Goal: Transaction & Acquisition: Obtain resource

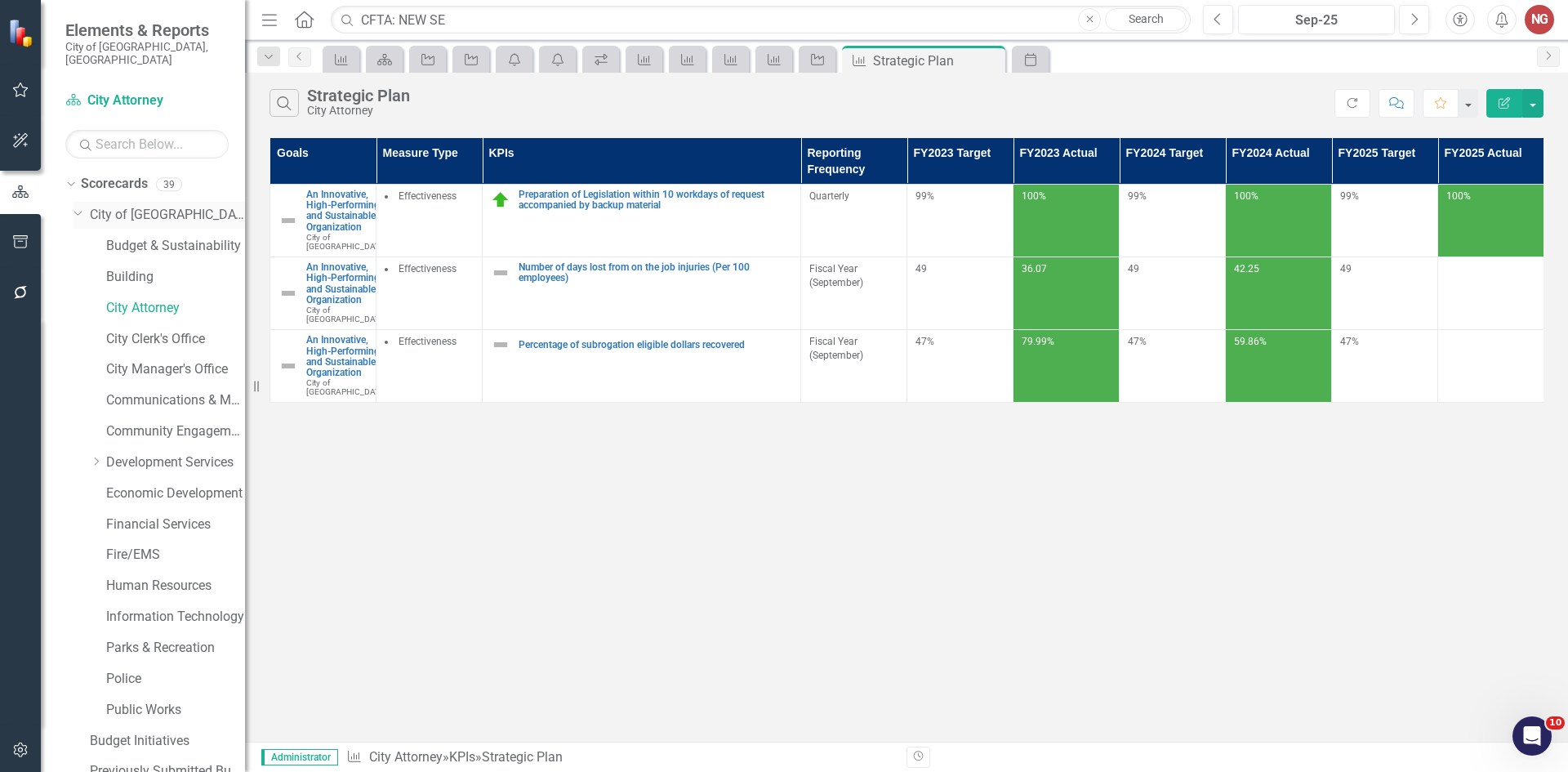
click at [98, 206] on link "City of [GEOGRAPHIC_DATA]" at bounding box center [168, 214] width 155 height 18
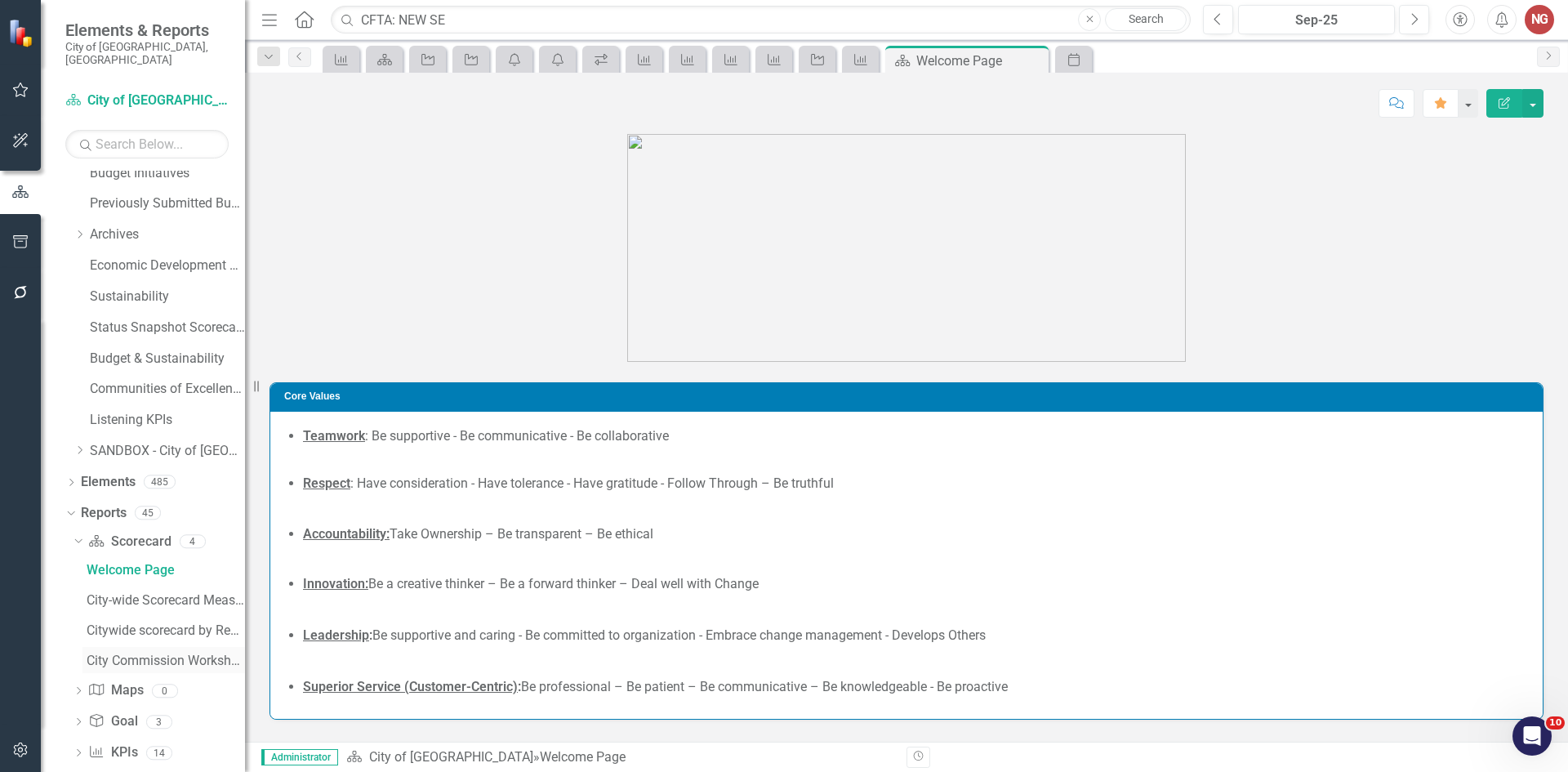
scroll to position [638, 0]
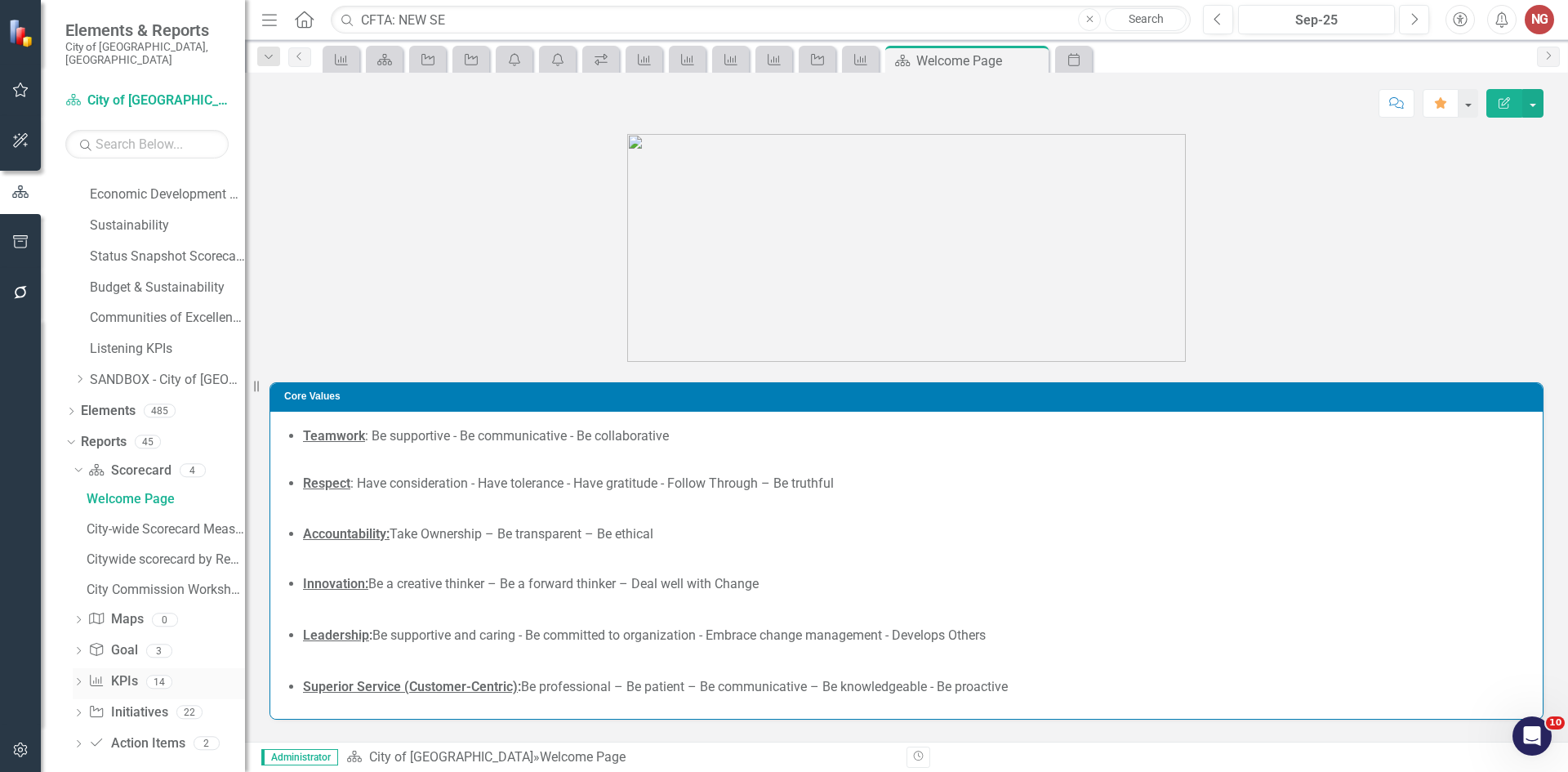
click at [84, 679] on icon "Dropdown" at bounding box center [79, 683] width 12 height 9
click at [121, 614] on div "Departmental Scorecard Report" at bounding box center [165, 621] width 158 height 15
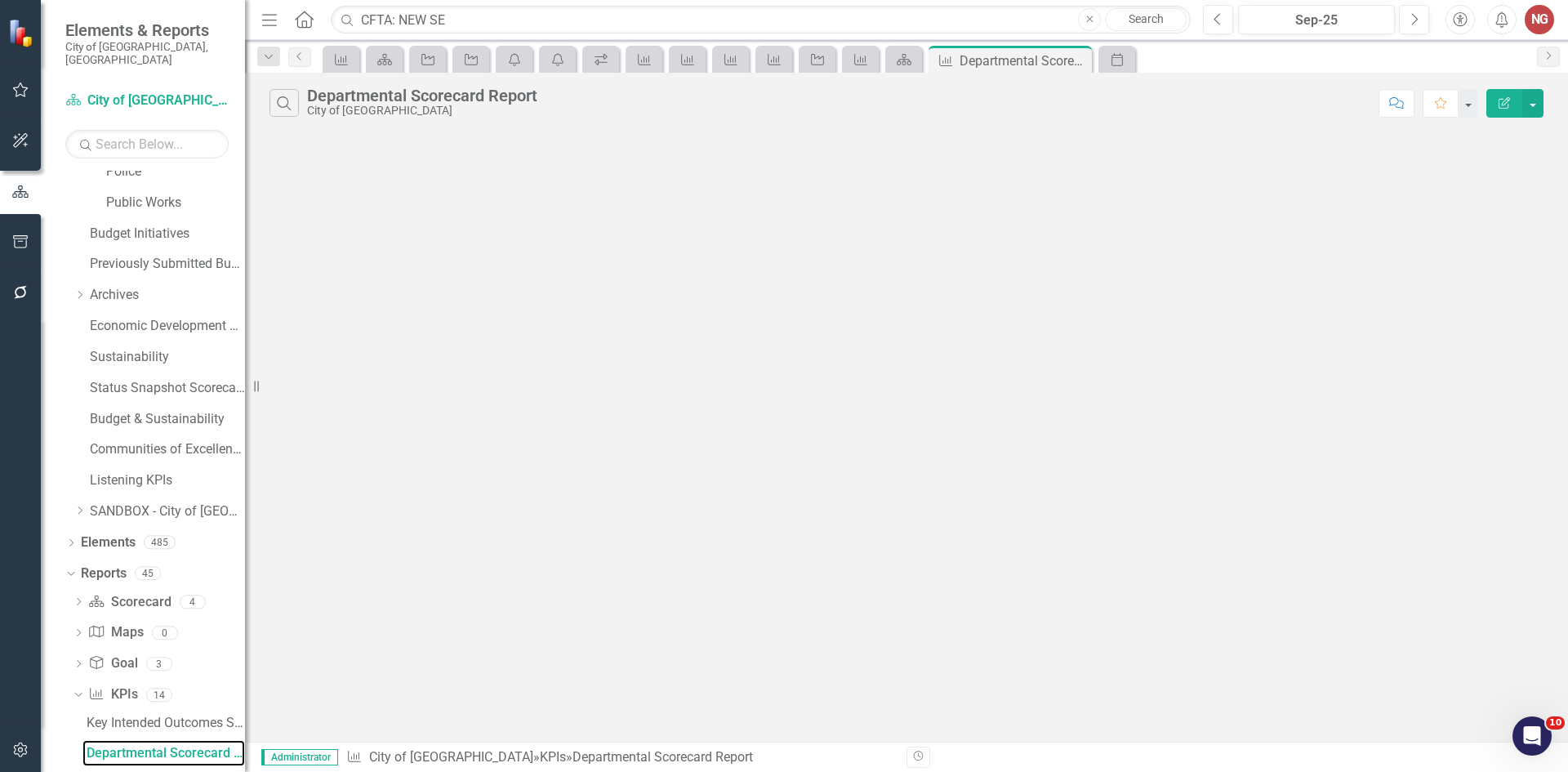
scroll to position [488, 0]
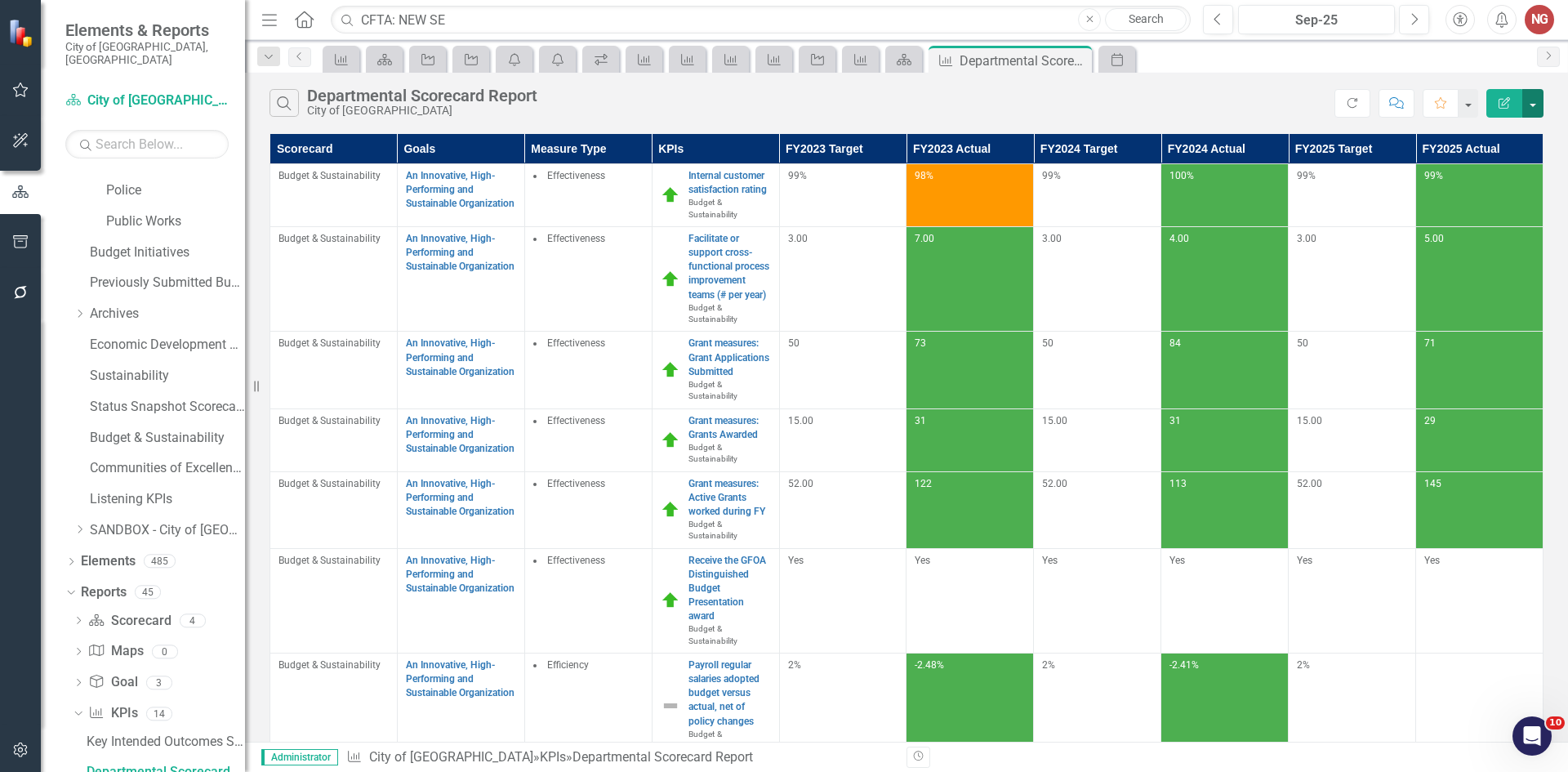
click at [1538, 96] on button "button" at bounding box center [1533, 103] width 21 height 28
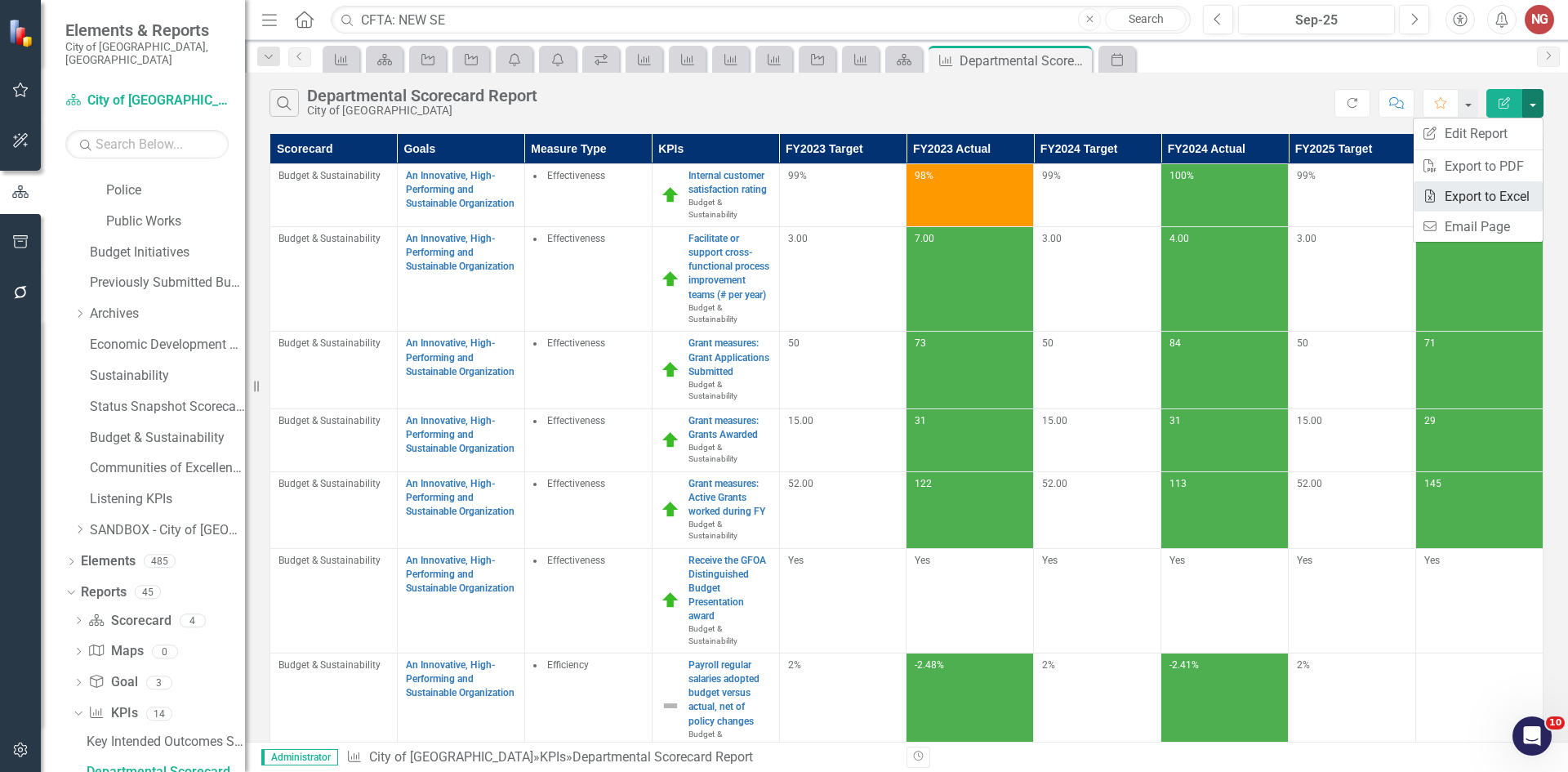
click at [1493, 195] on link "Excel Export to Excel" at bounding box center [1478, 196] width 129 height 30
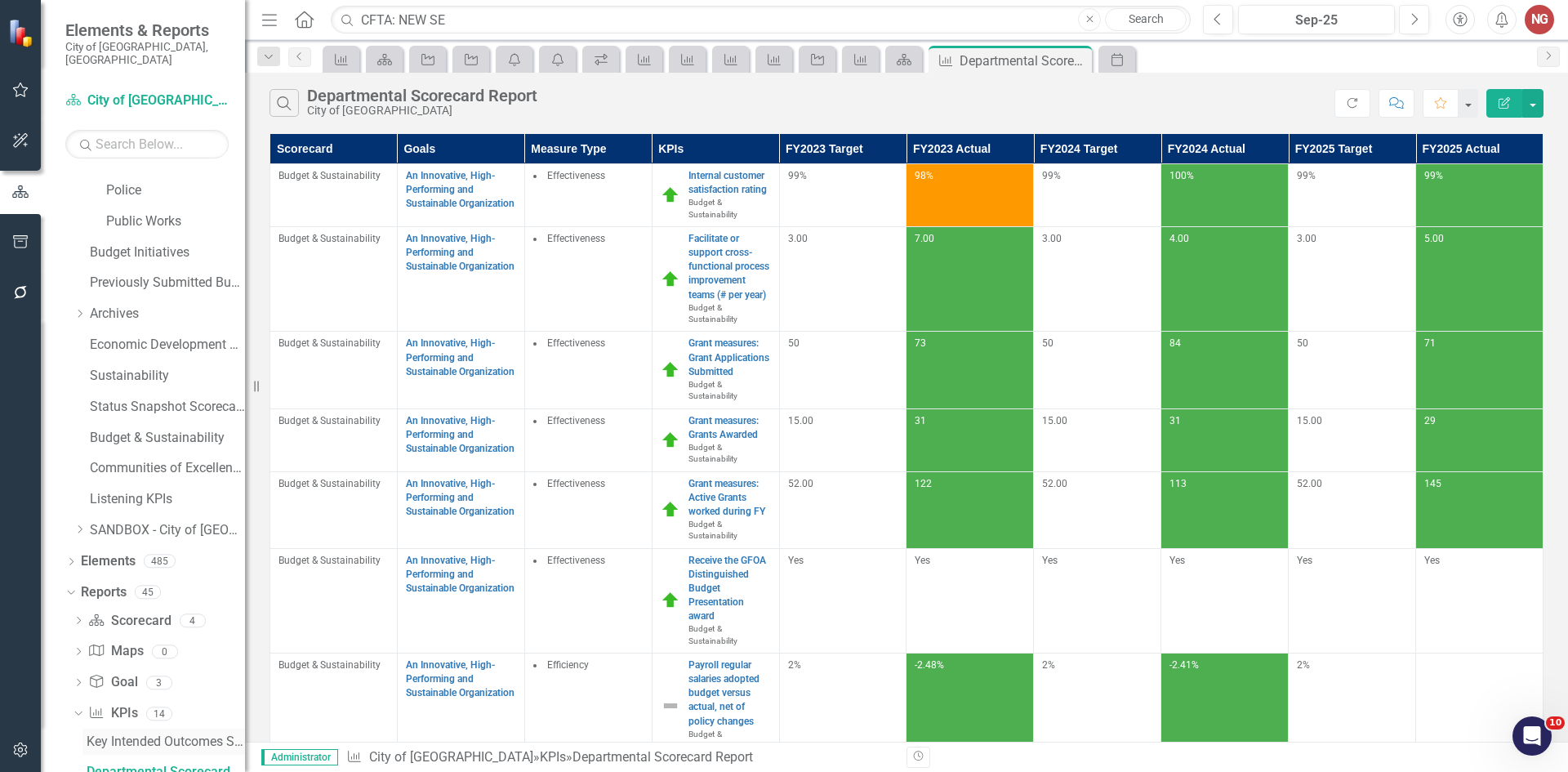
click at [171, 734] on div "Key Intended Outcomes Scorecard Report" at bounding box center [165, 741] width 158 height 15
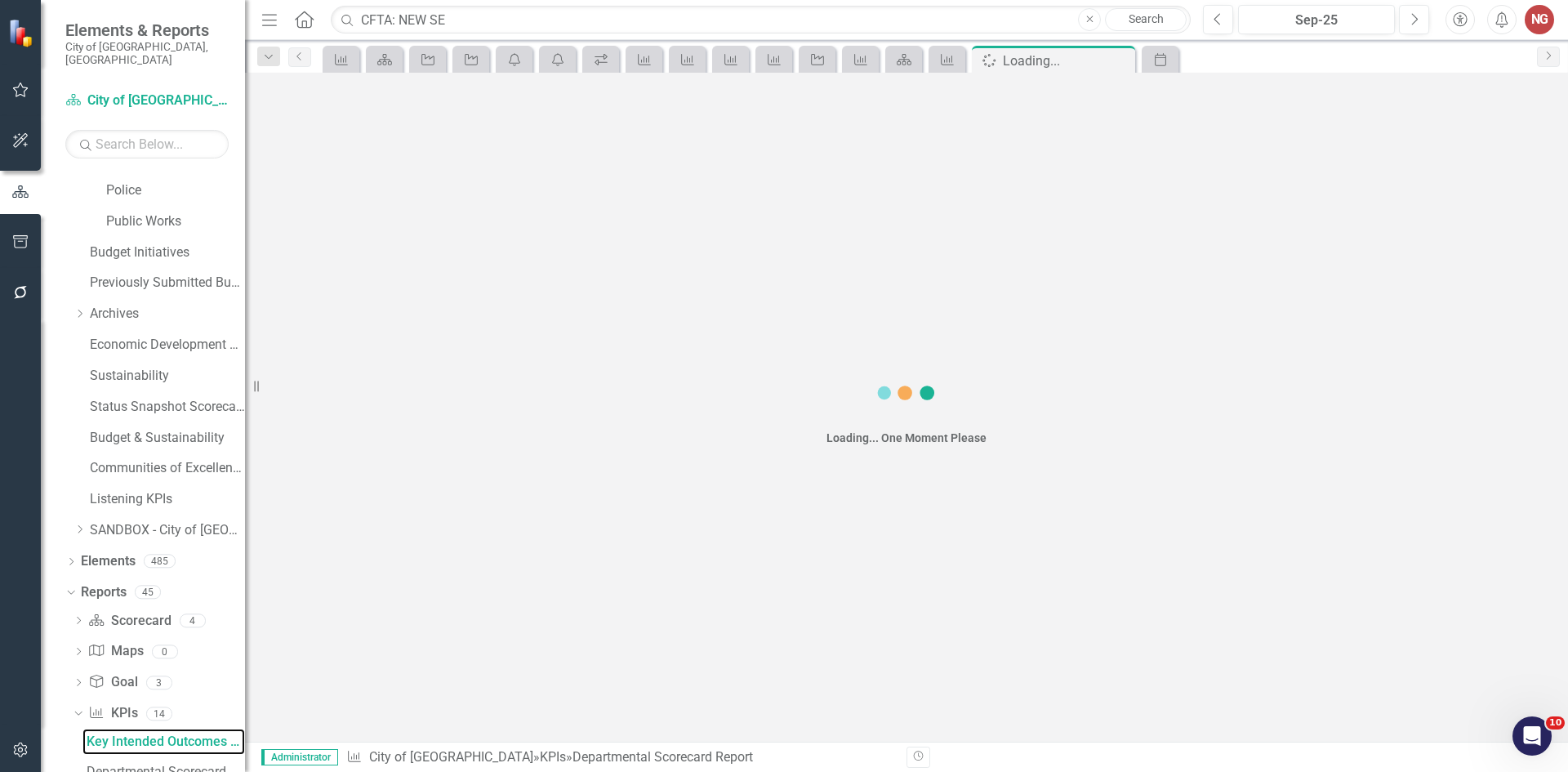
scroll to position [458, 0]
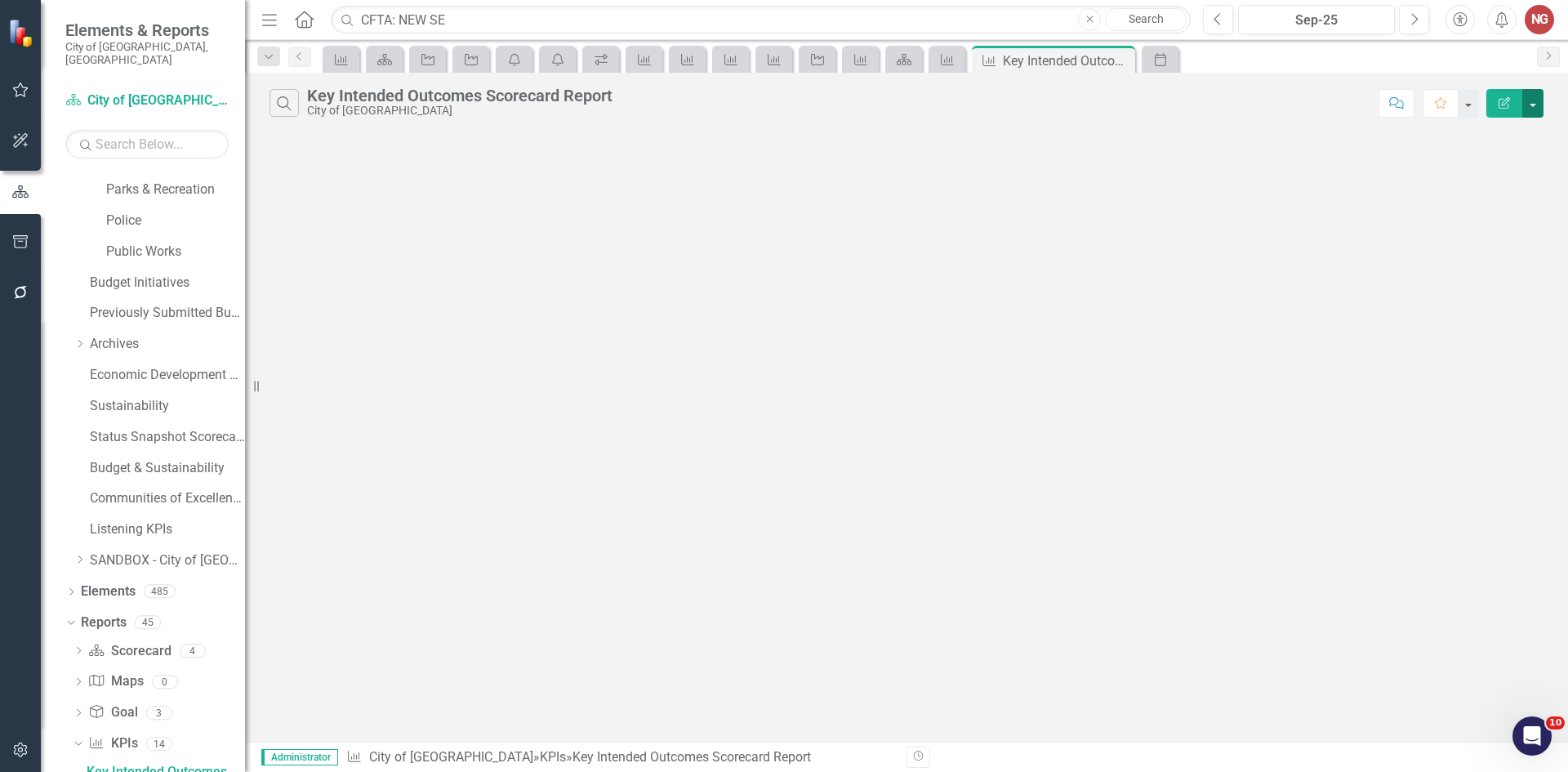
click at [1535, 107] on button "button" at bounding box center [1533, 103] width 21 height 28
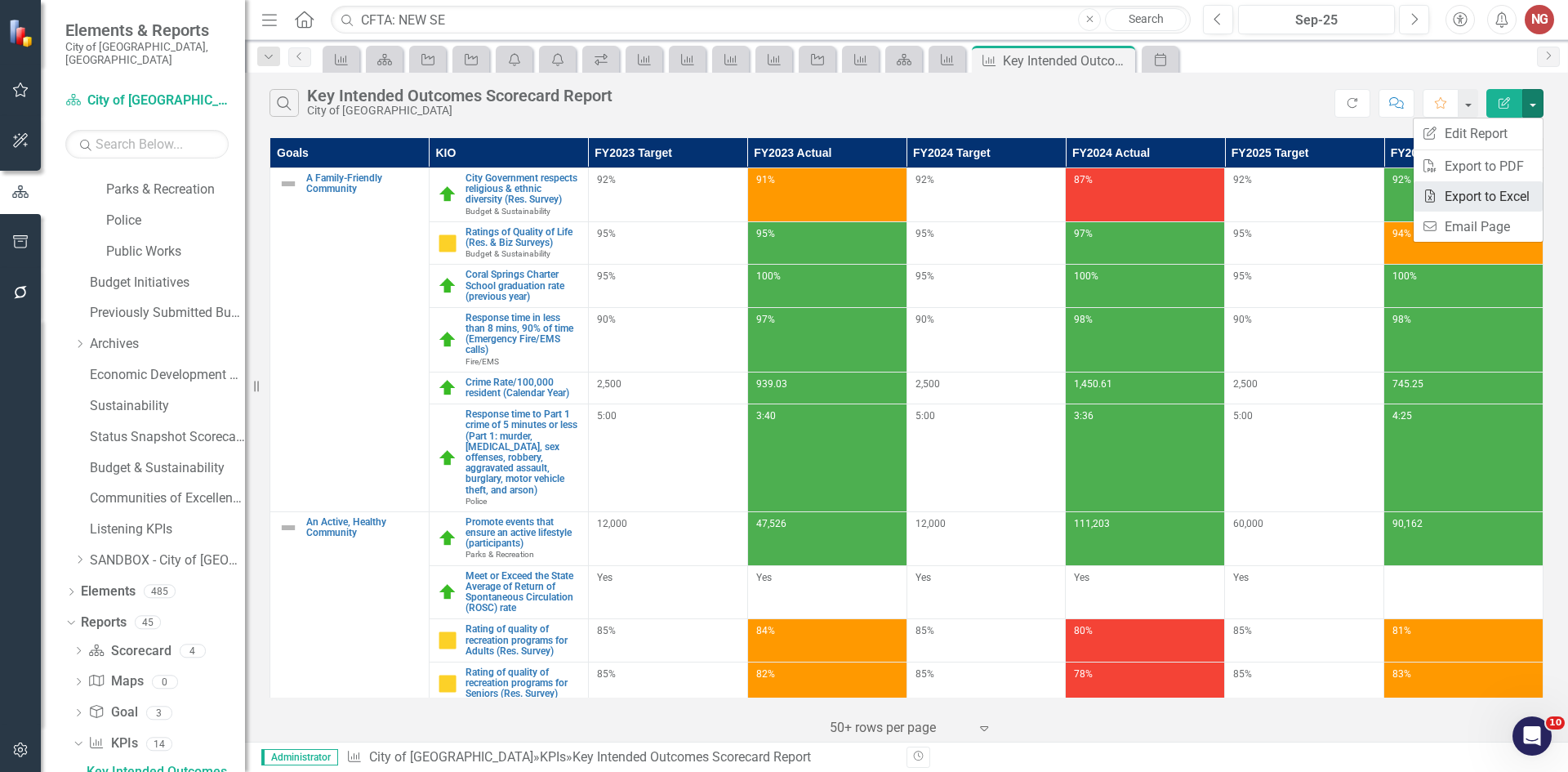
click at [1481, 199] on link "Excel Export to Excel" at bounding box center [1478, 196] width 129 height 30
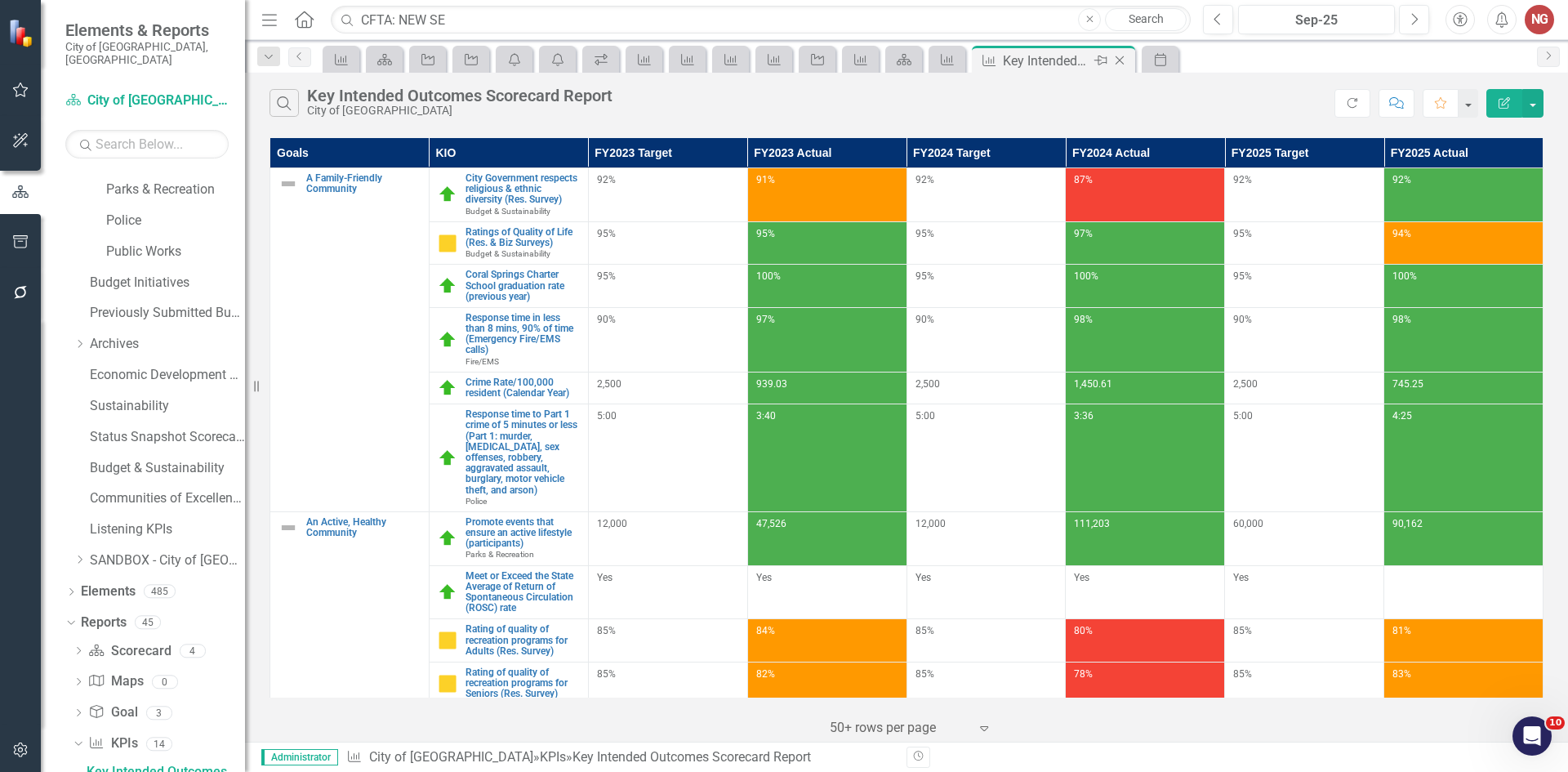
click at [1121, 59] on icon at bounding box center [1120, 60] width 9 height 9
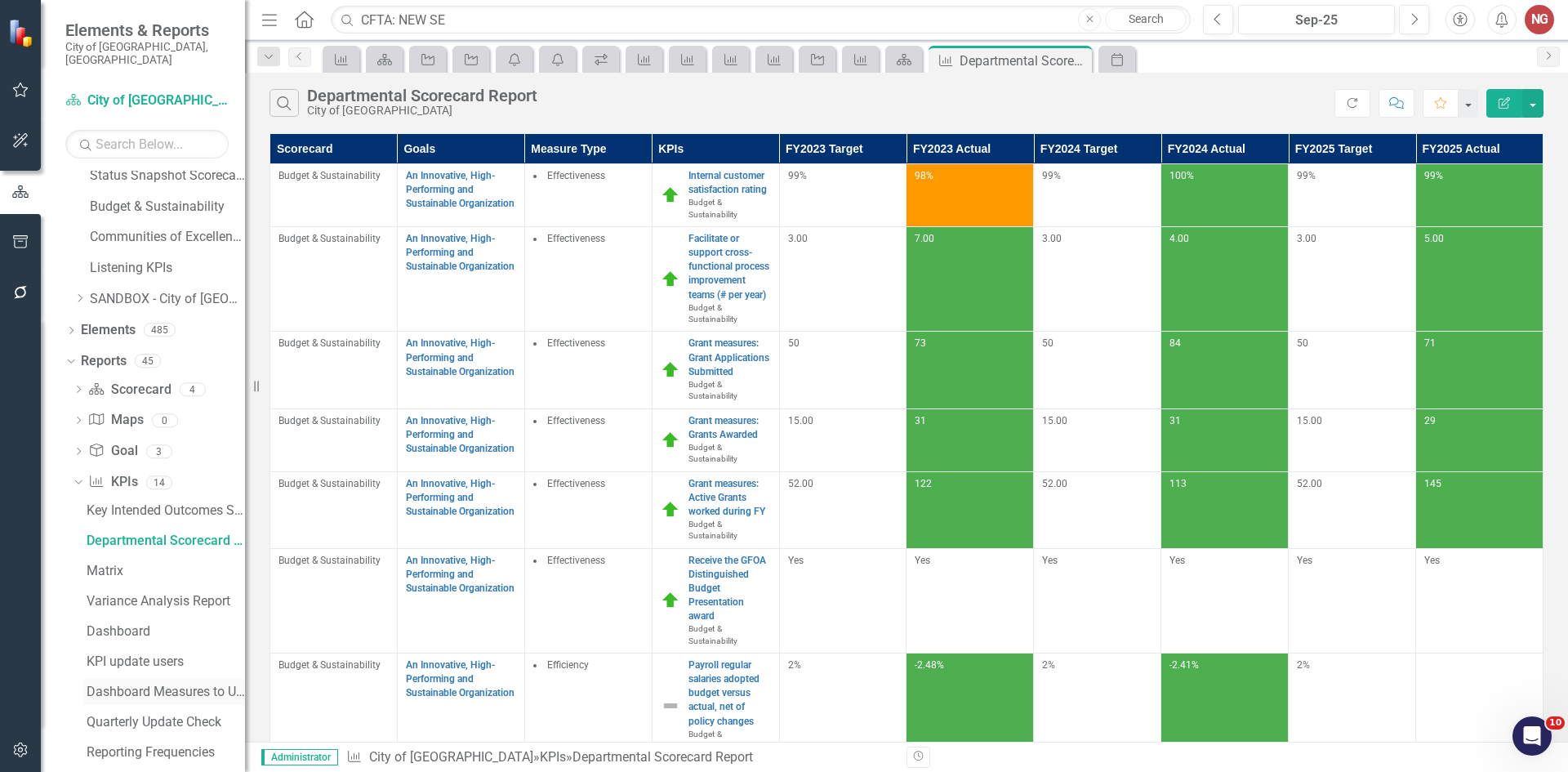
scroll to position [859, 0]
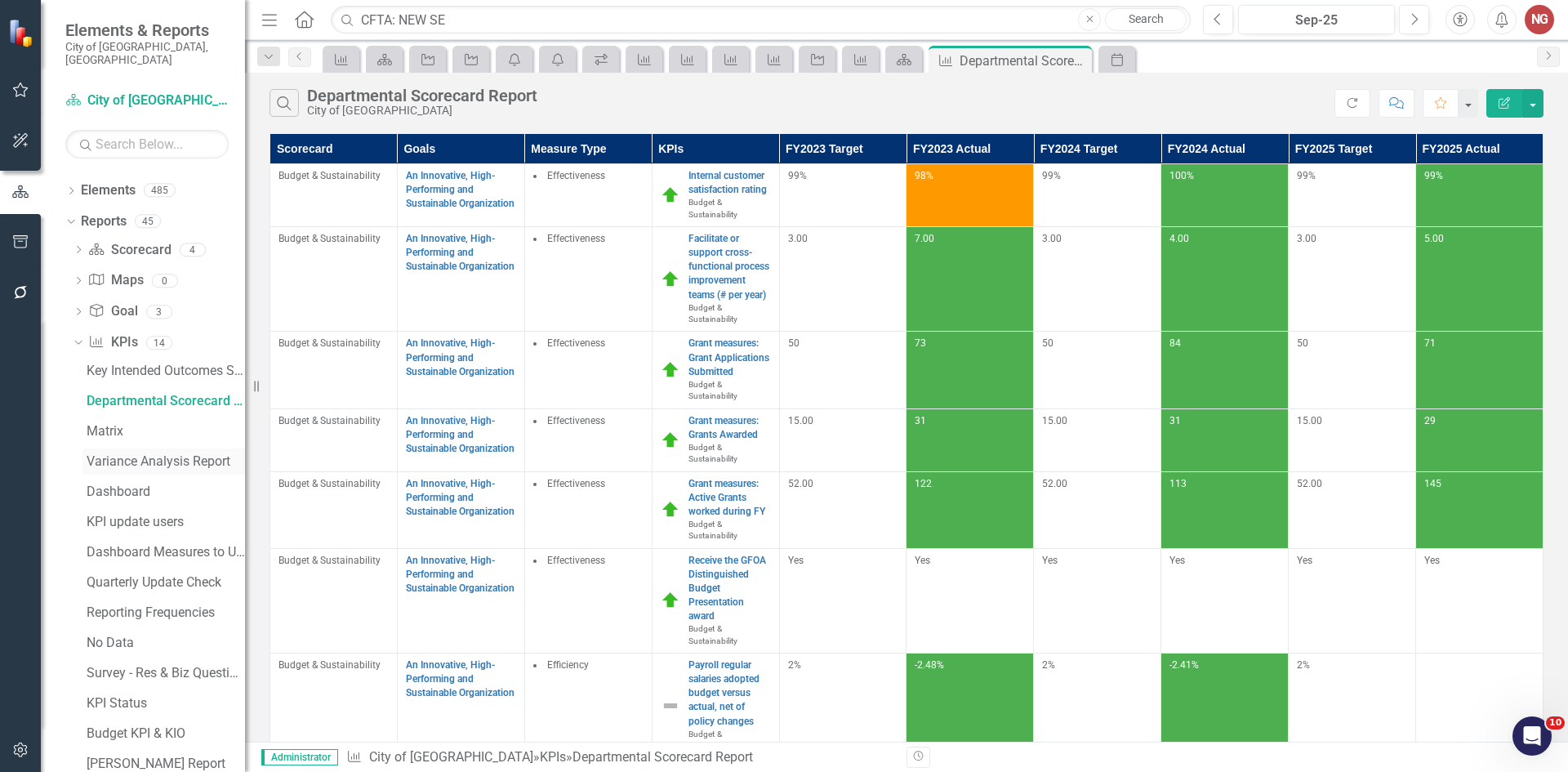
click at [125, 454] on div "Variance Analysis Report" at bounding box center [165, 461] width 158 height 15
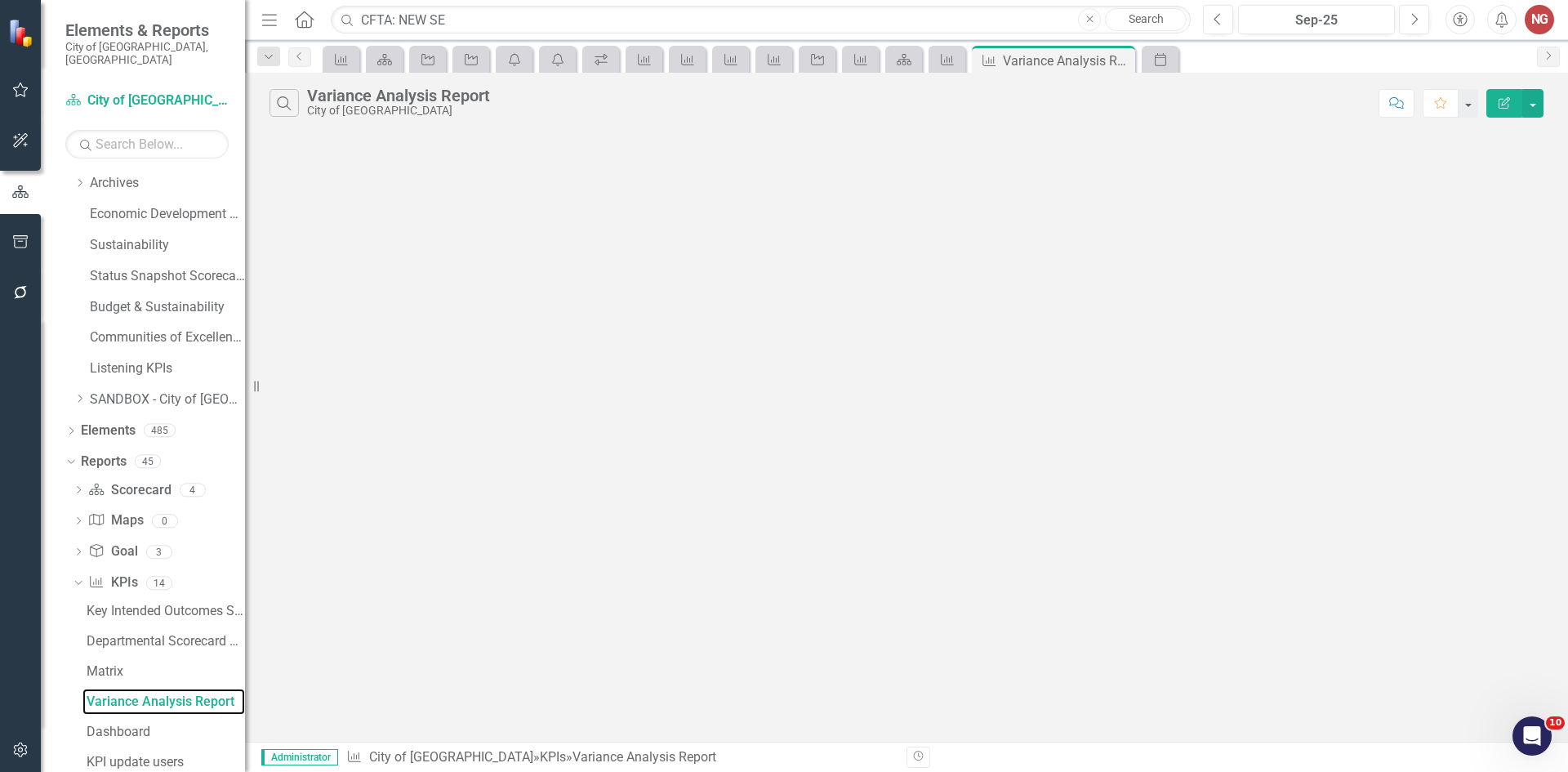
scroll to position [549, 0]
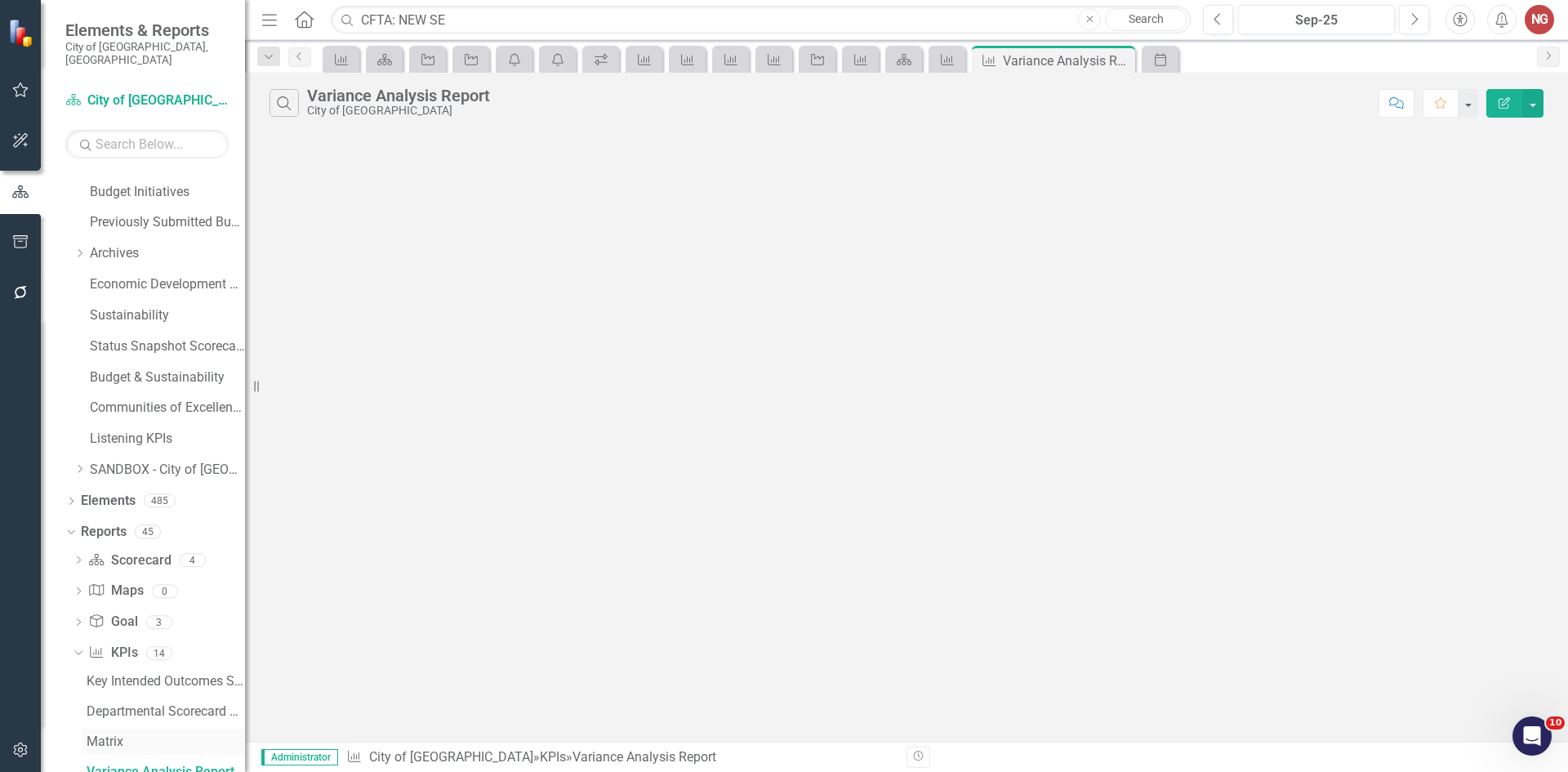
click at [98, 734] on div "Matrix" at bounding box center [165, 741] width 158 height 15
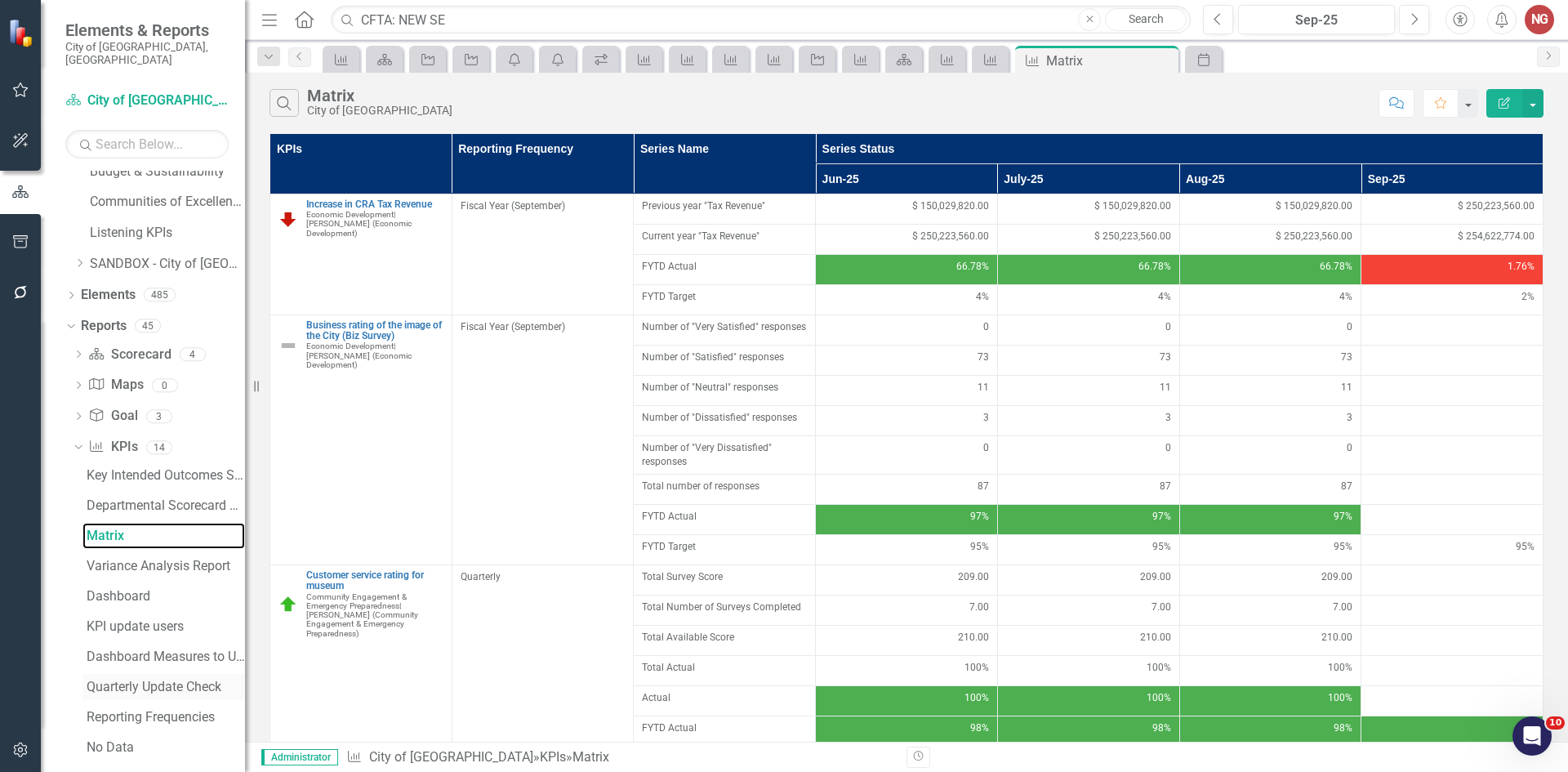
scroll to position [763, 0]
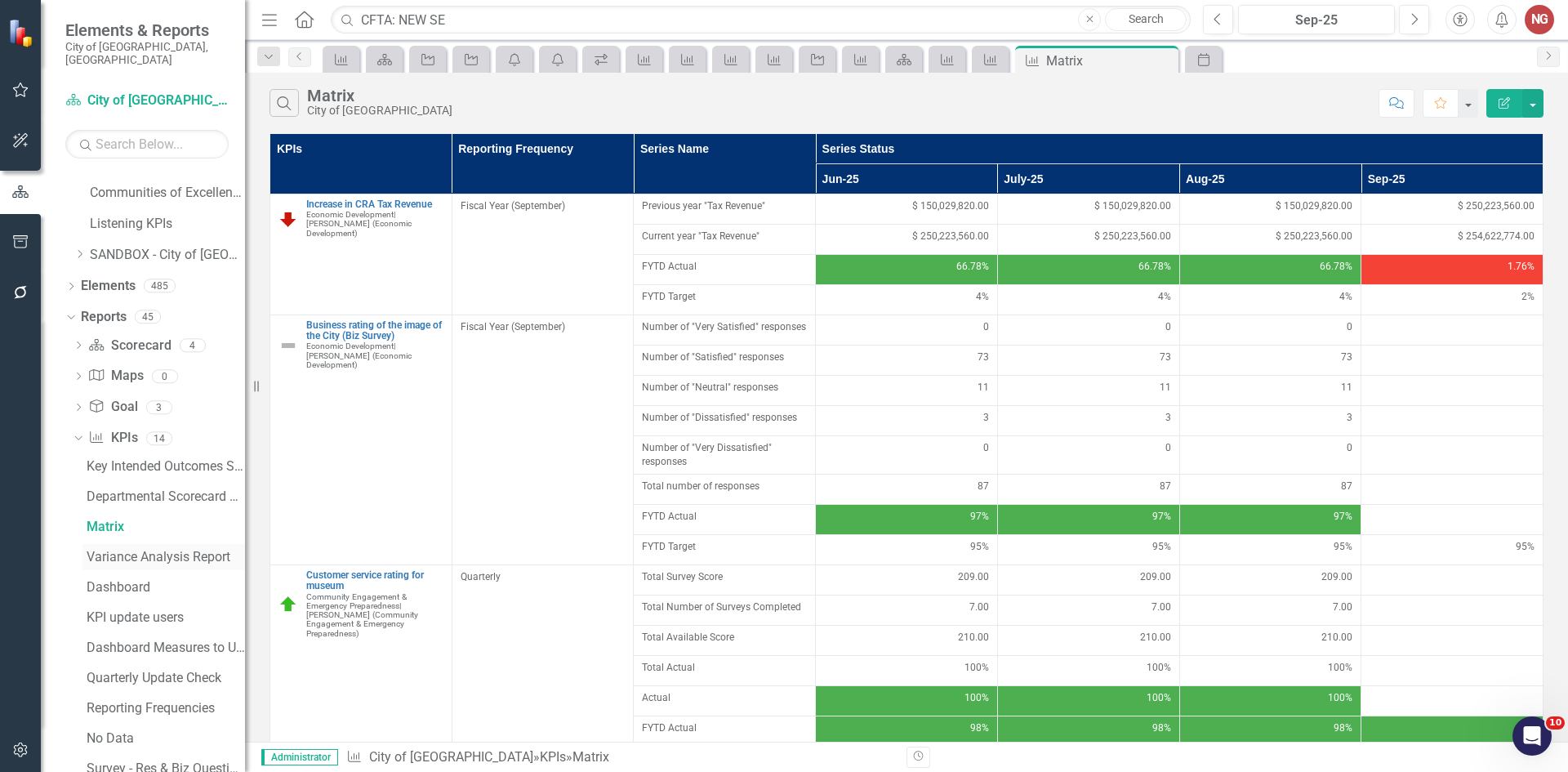
click at [121, 550] on div "Variance Analysis Report" at bounding box center [165, 557] width 158 height 15
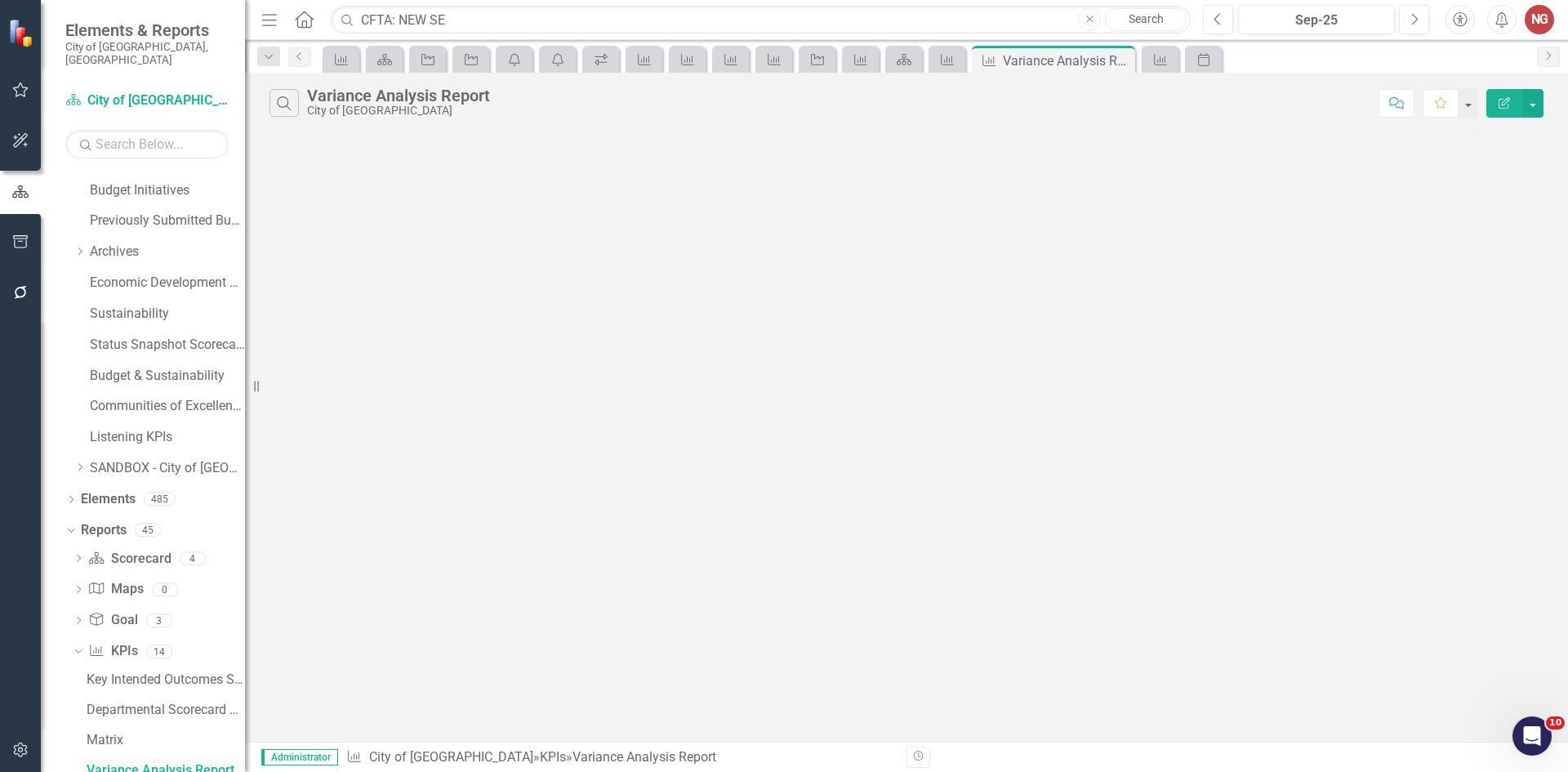
scroll to position [549, 0]
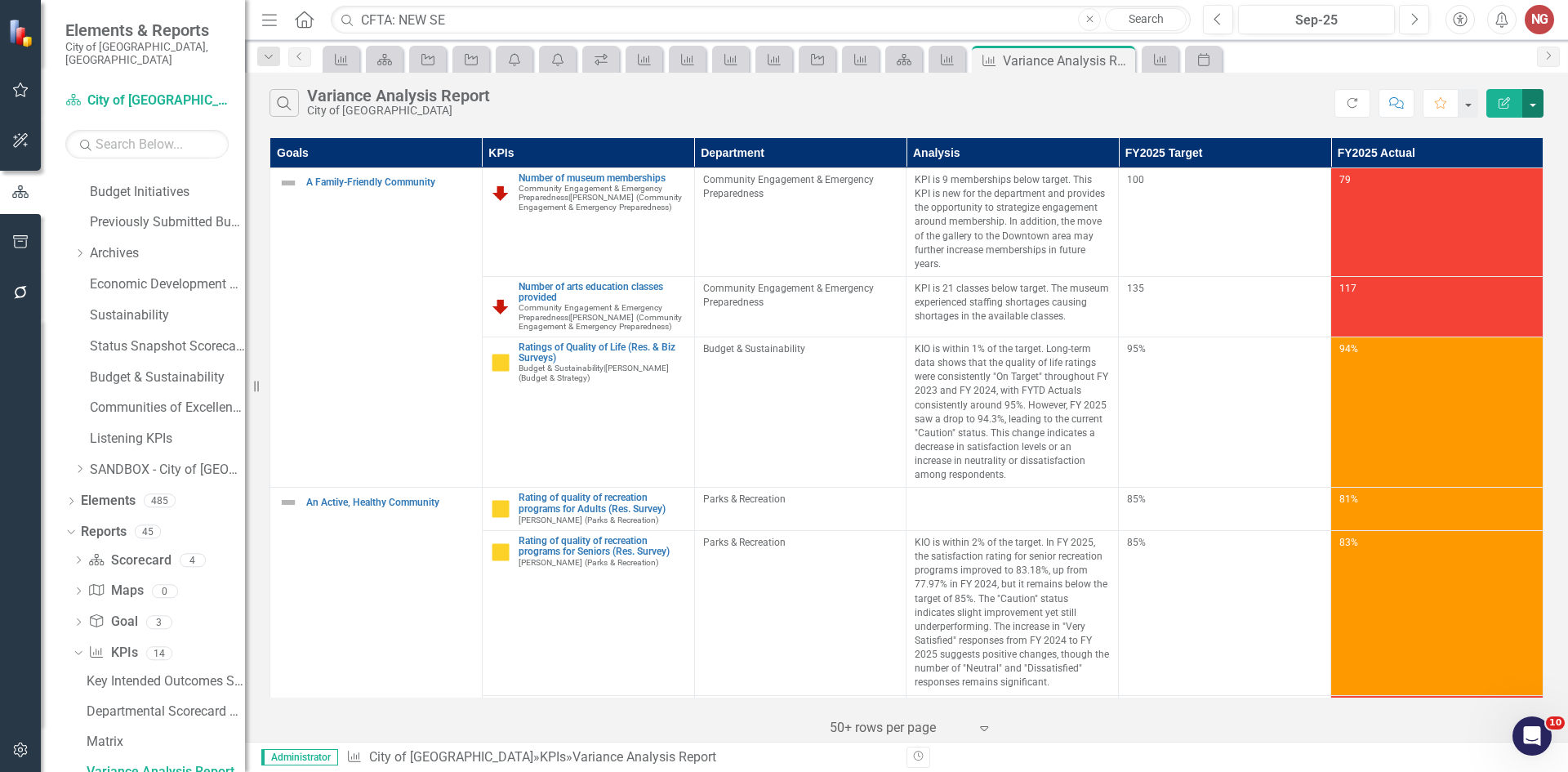
drag, startPoint x: 1535, startPoint y: 92, endPoint x: 1528, endPoint y: 101, distance: 11.4
click at [1535, 93] on button "button" at bounding box center [1533, 103] width 21 height 28
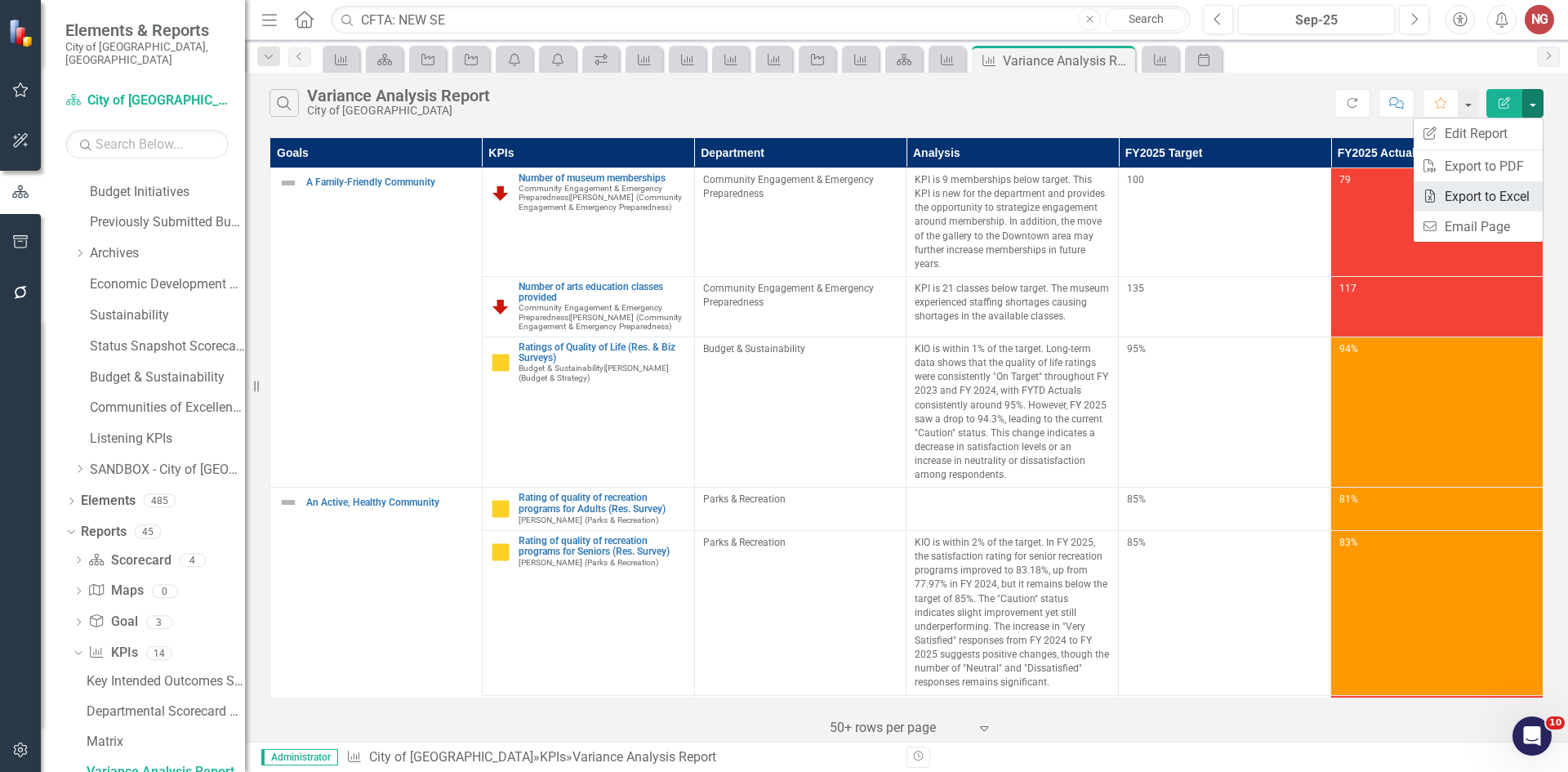
click at [1460, 188] on link "Excel Export to Excel" at bounding box center [1478, 196] width 129 height 30
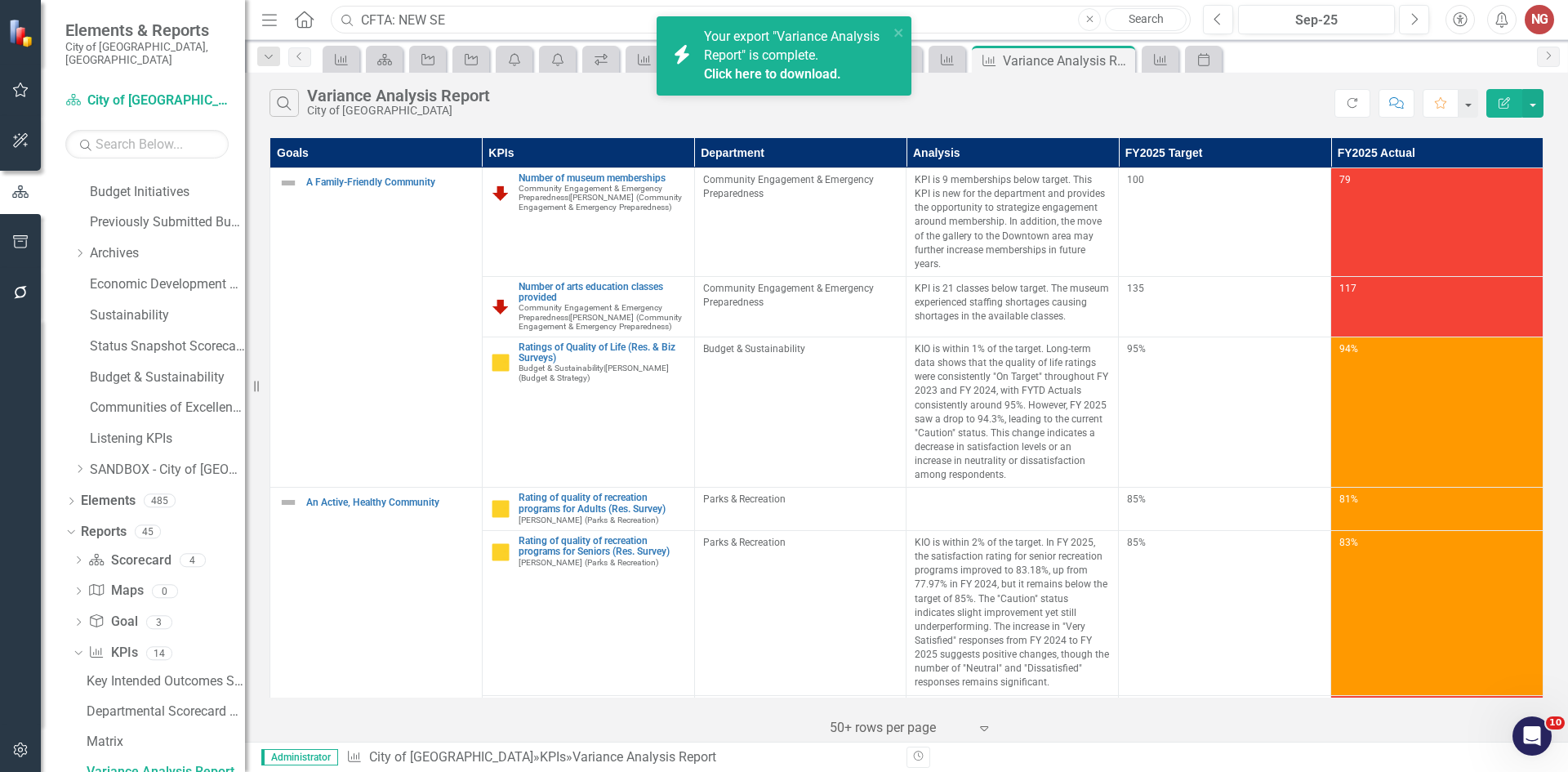
drag, startPoint x: 464, startPoint y: 14, endPoint x: 94, endPoint y: 14, distance: 370.0
click at [102, 16] on div "Elements & Reports City of [GEOGRAPHIC_DATA], [GEOGRAPHIC_DATA] Scorecard City …" at bounding box center [784, 386] width 1568 height 772
type input "opencoutner"
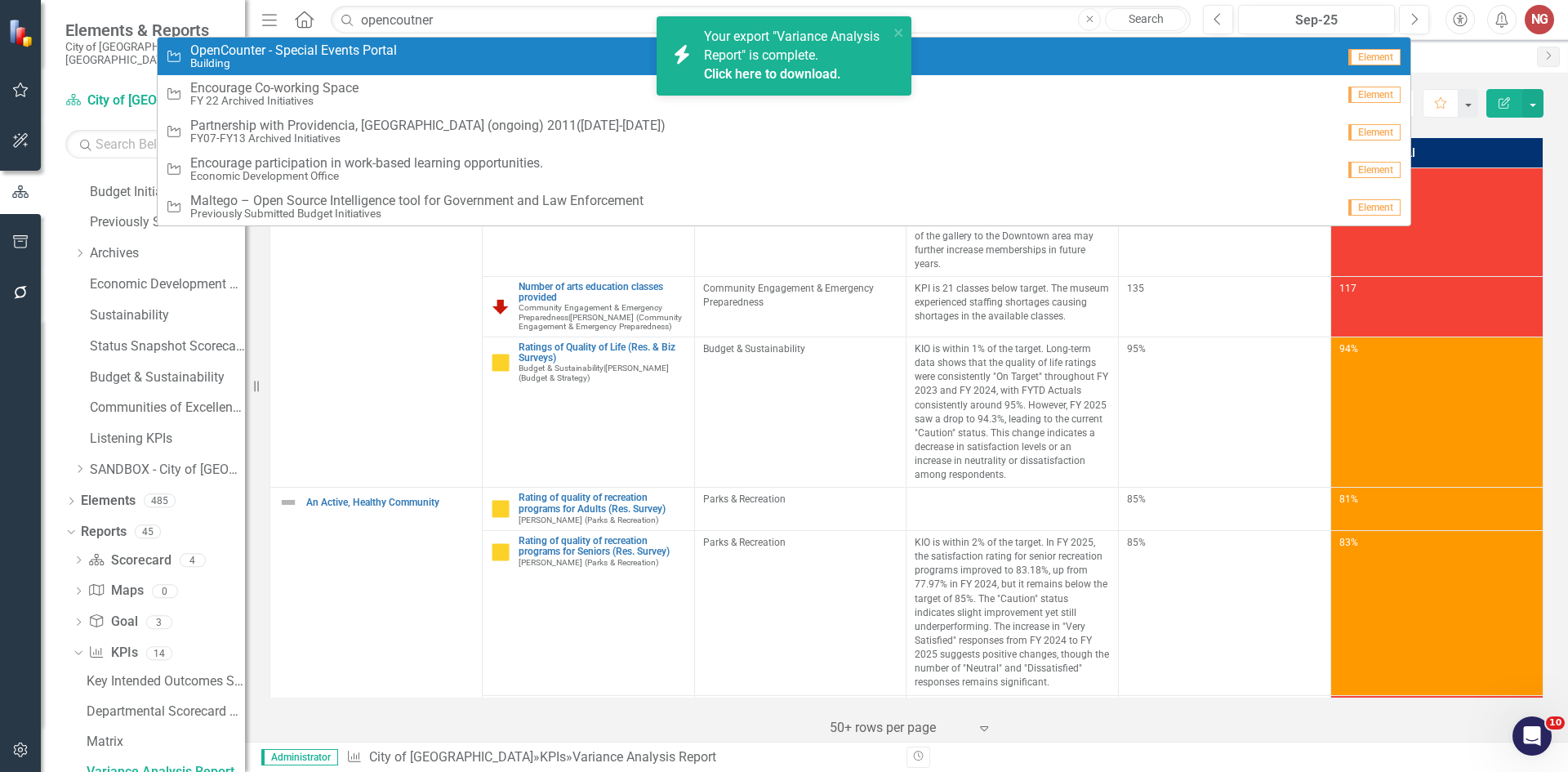
click at [245, 60] on small "Building" at bounding box center [293, 63] width 207 height 13
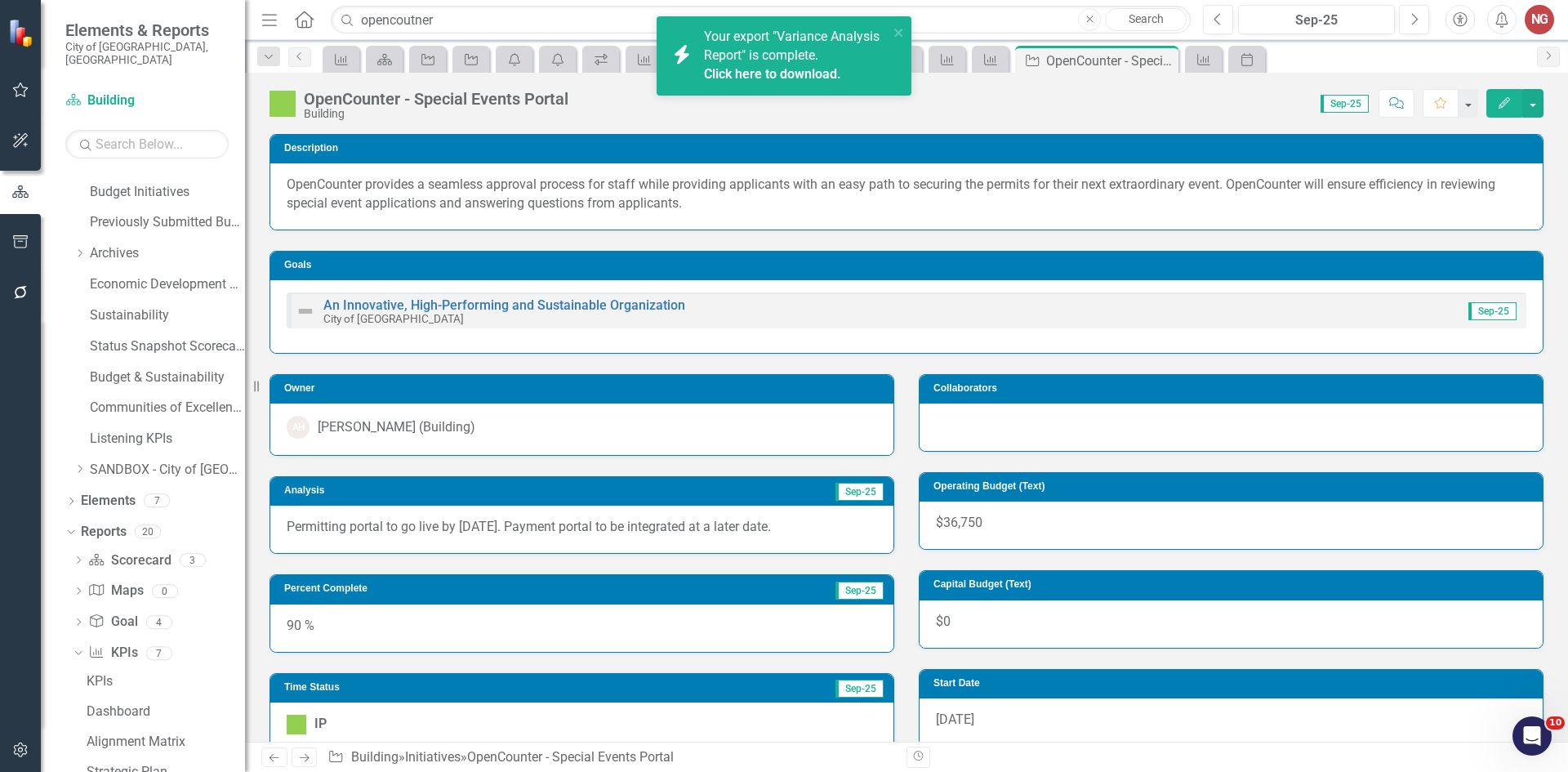
click at [331, 202] on span "OpenCounter provides a seamless approval process for staff while providing appl…" at bounding box center [891, 193] width 1209 height 34
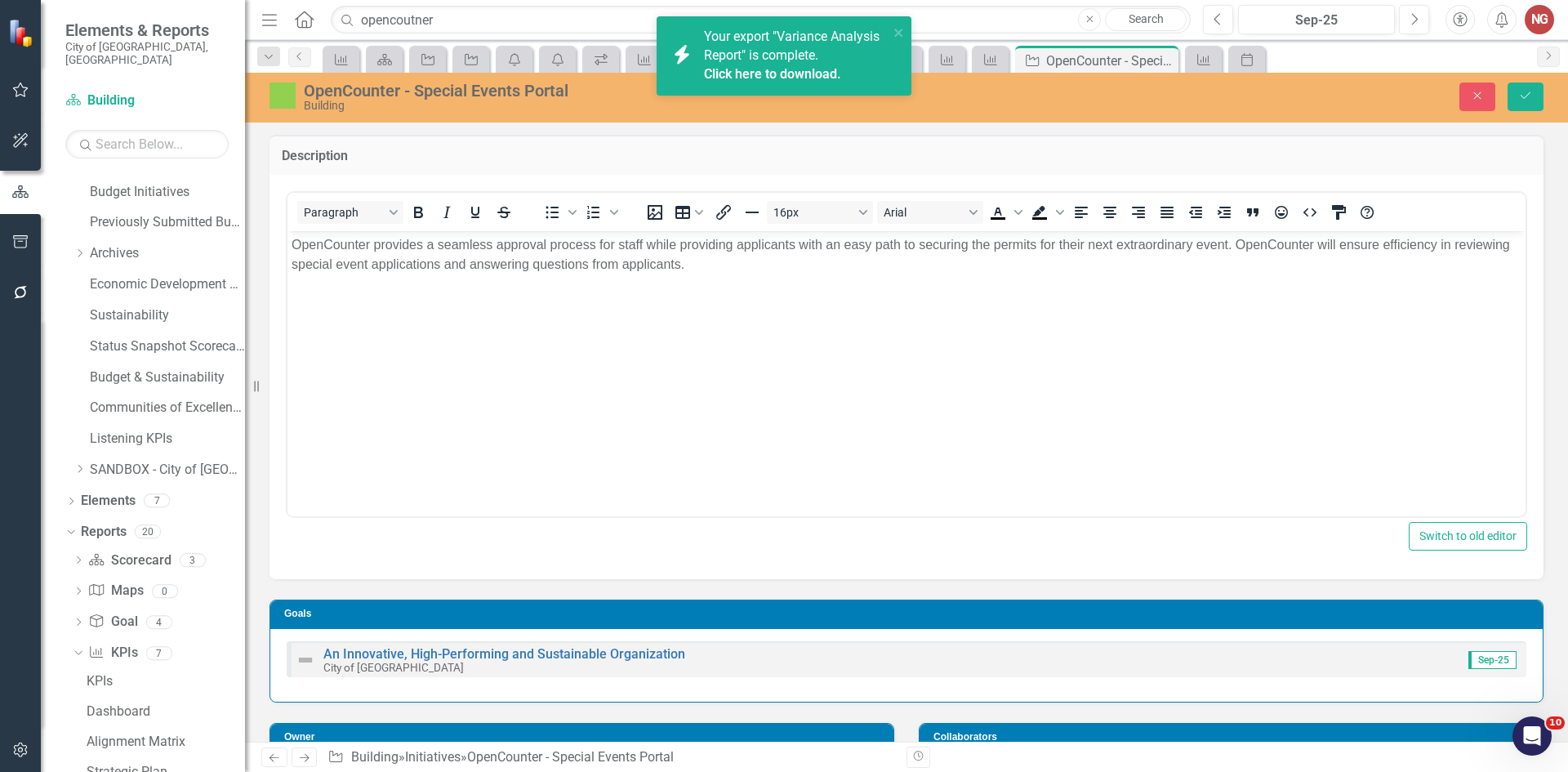
scroll to position [490, 0]
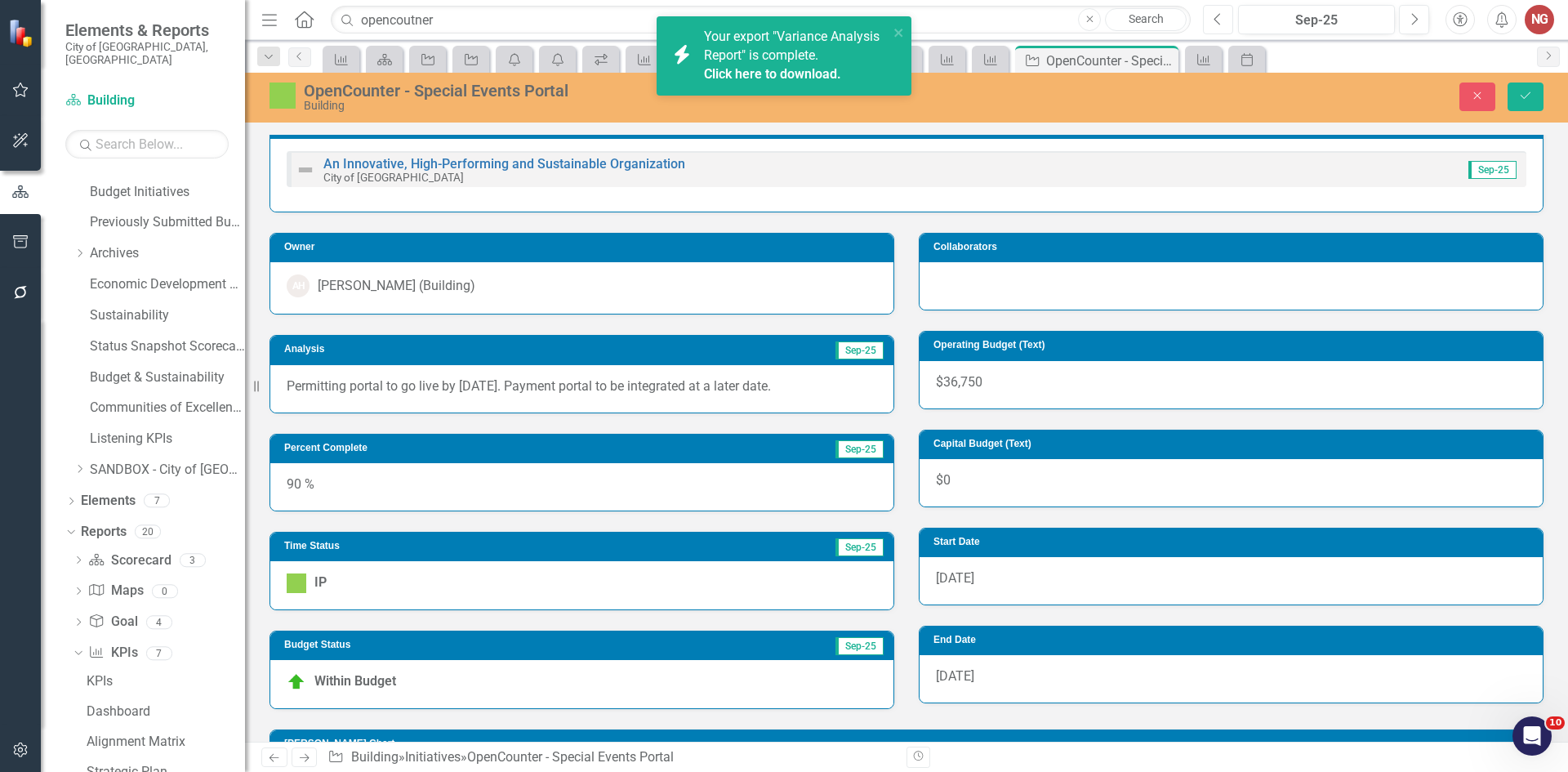
click at [1211, 10] on button "Previous" at bounding box center [1218, 19] width 30 height 29
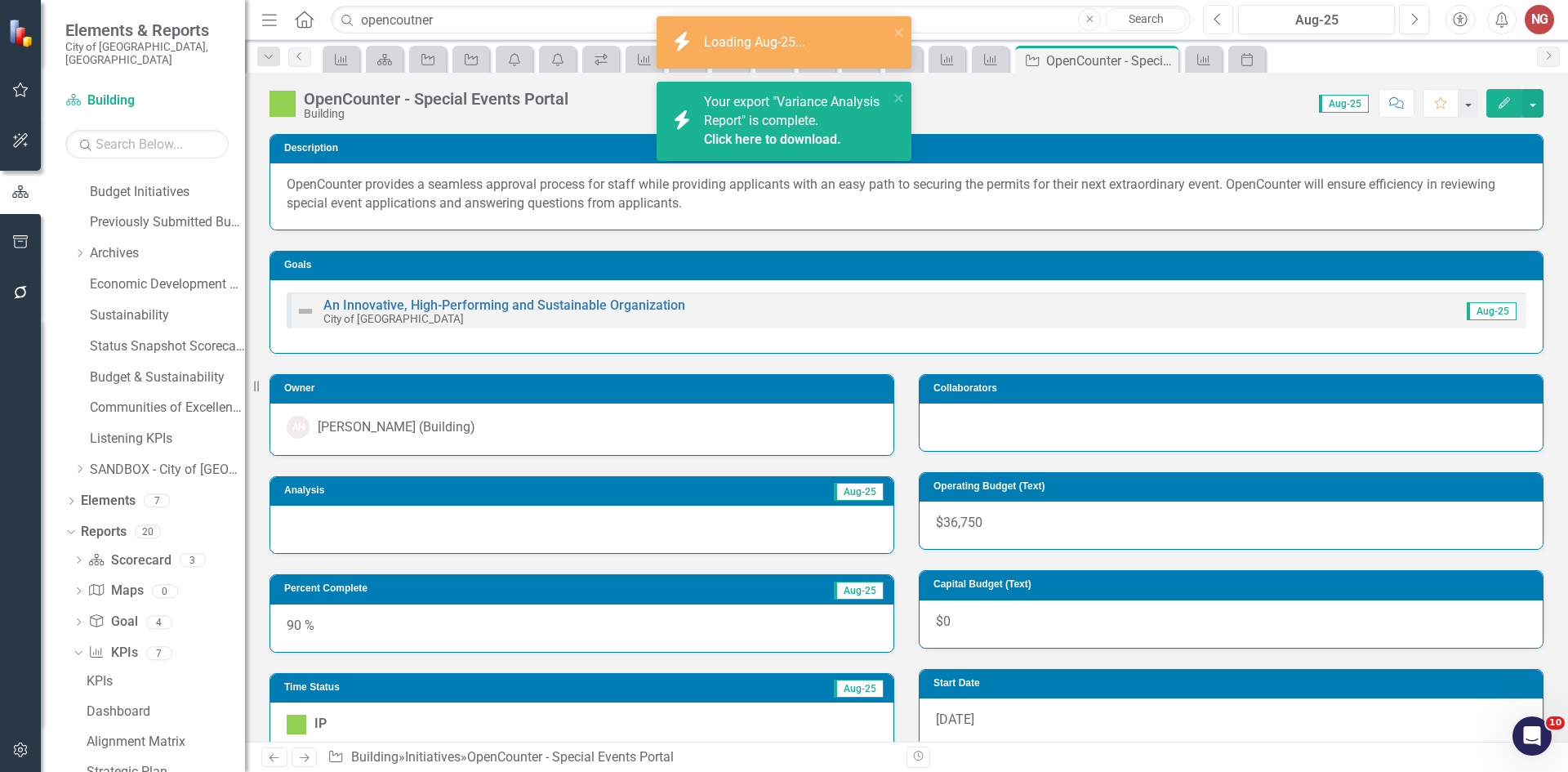
click at [1212, 17] on button "Previous" at bounding box center [1218, 19] width 30 height 29
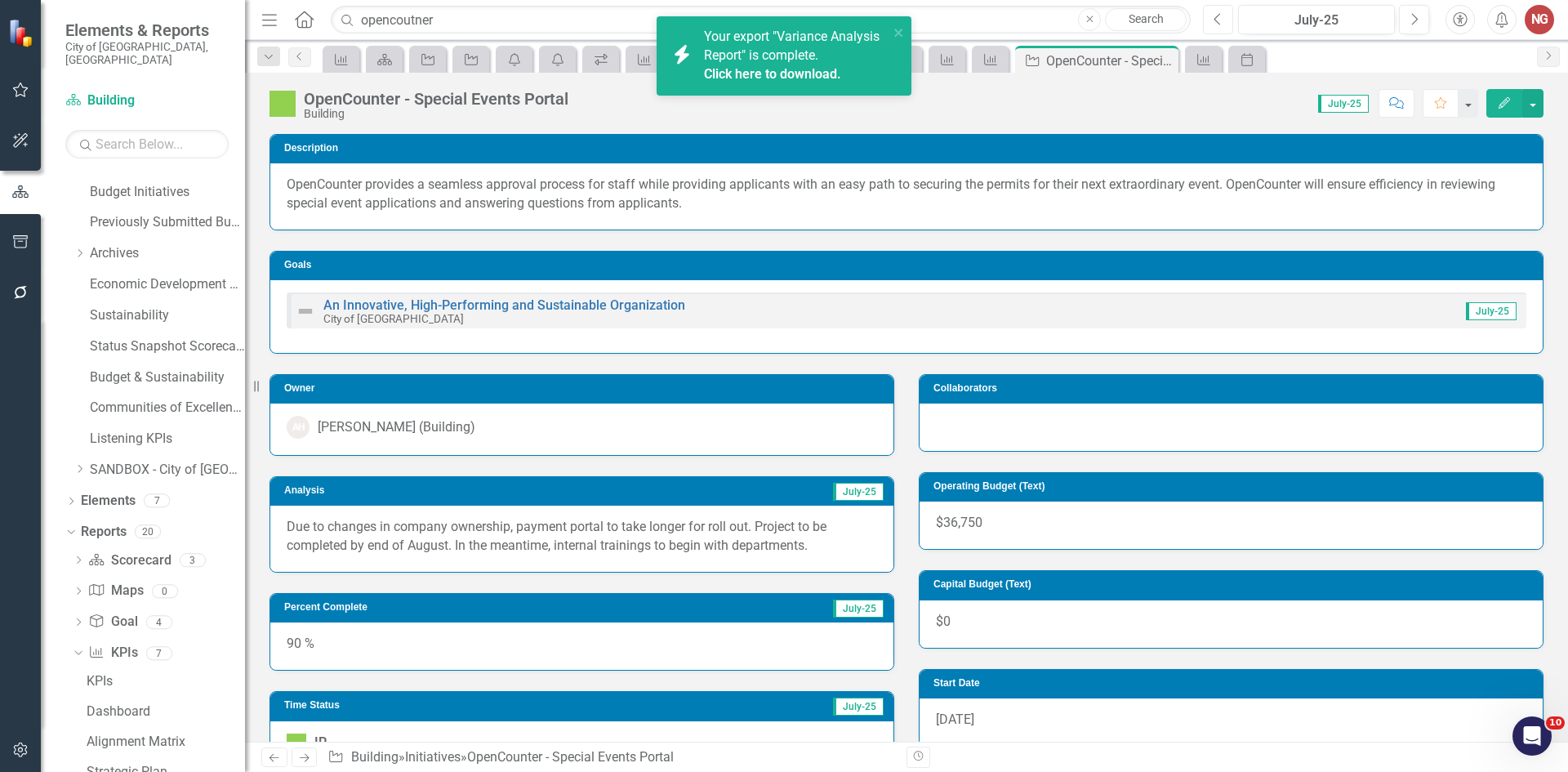
click at [1212, 17] on button "Previous" at bounding box center [1218, 19] width 30 height 29
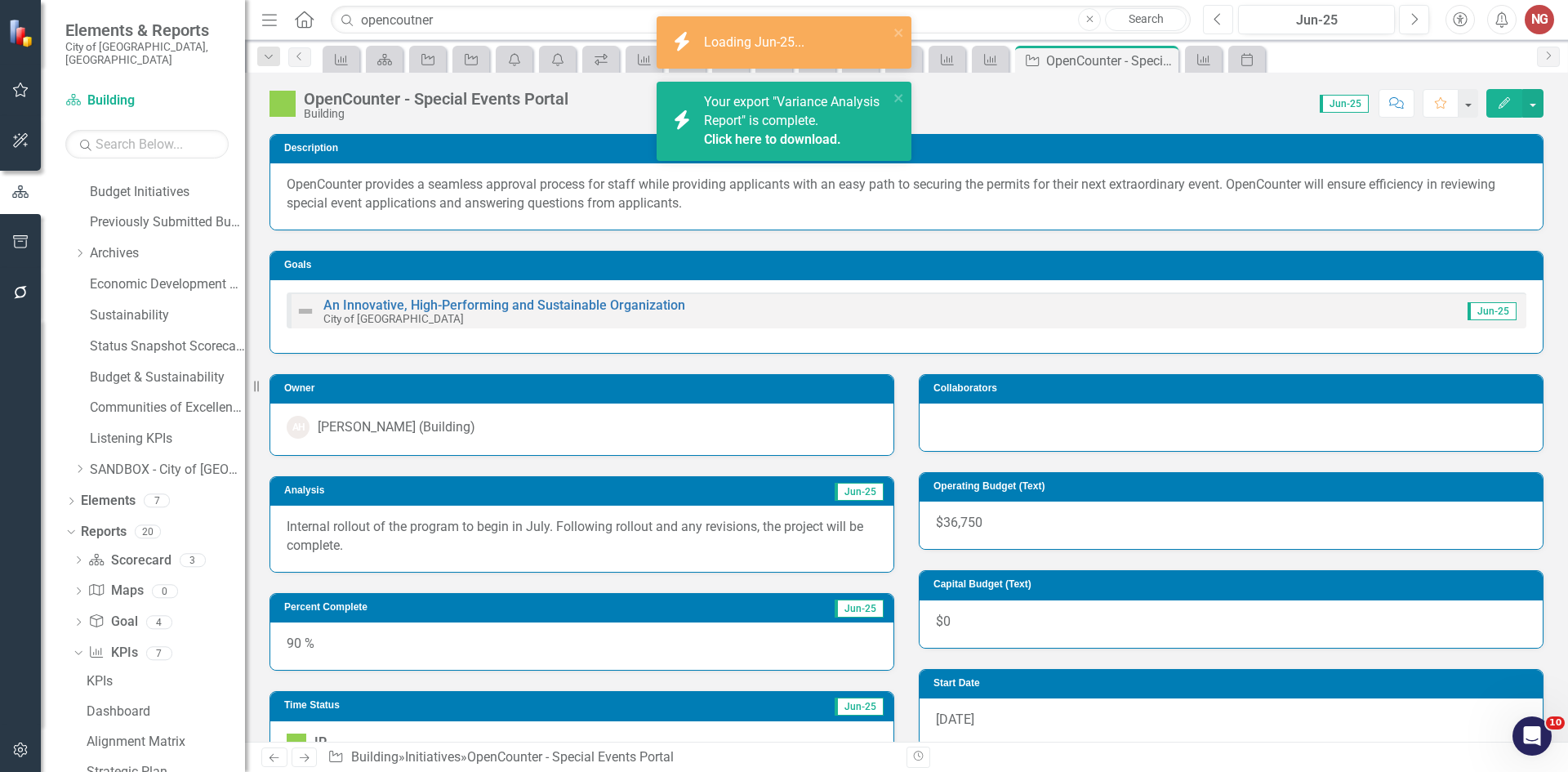
click at [1212, 17] on button "Previous" at bounding box center [1218, 19] width 30 height 29
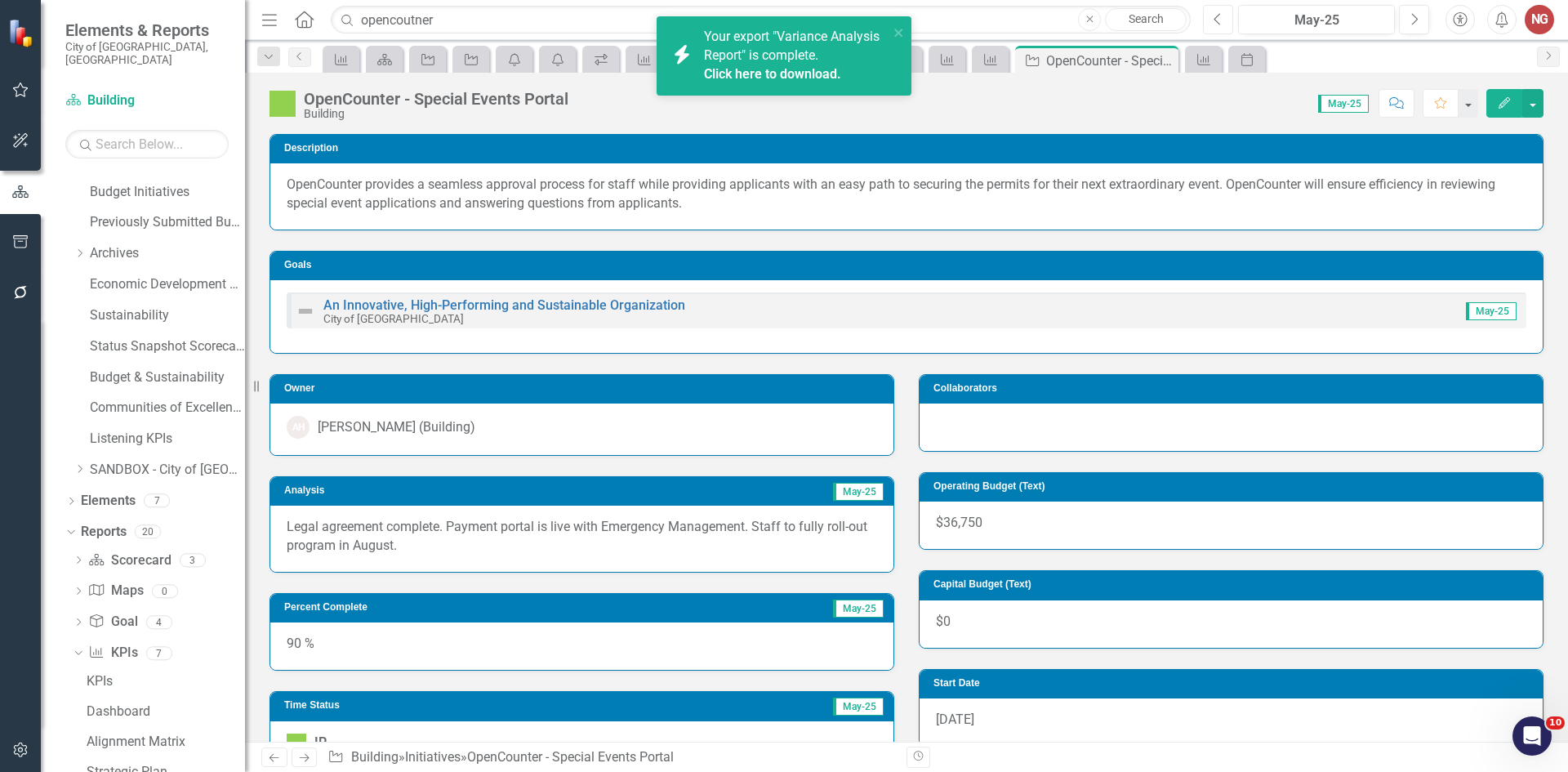
click at [1212, 17] on button "Previous" at bounding box center [1218, 19] width 30 height 29
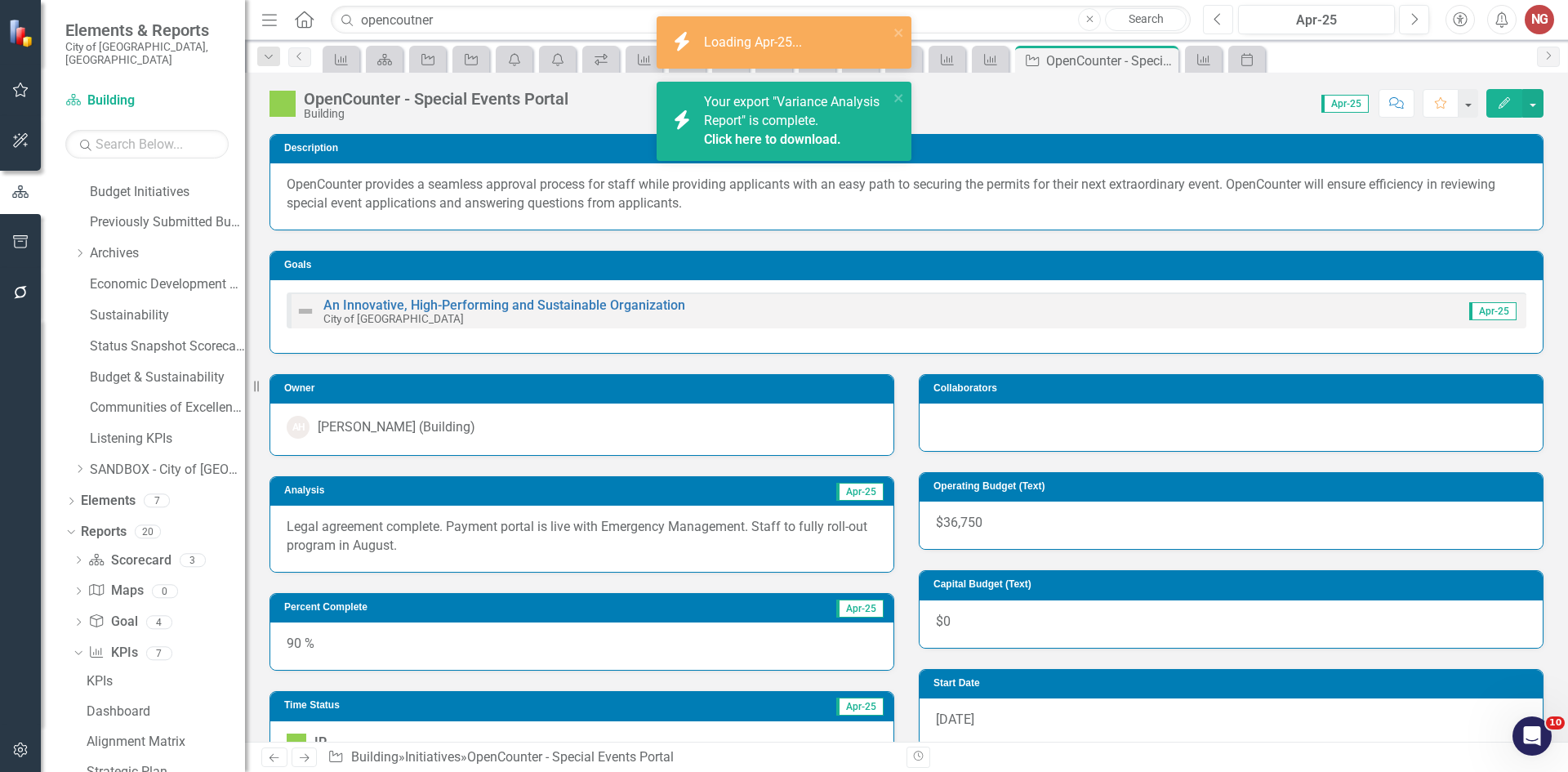
click at [1212, 17] on button "Previous" at bounding box center [1218, 19] width 30 height 29
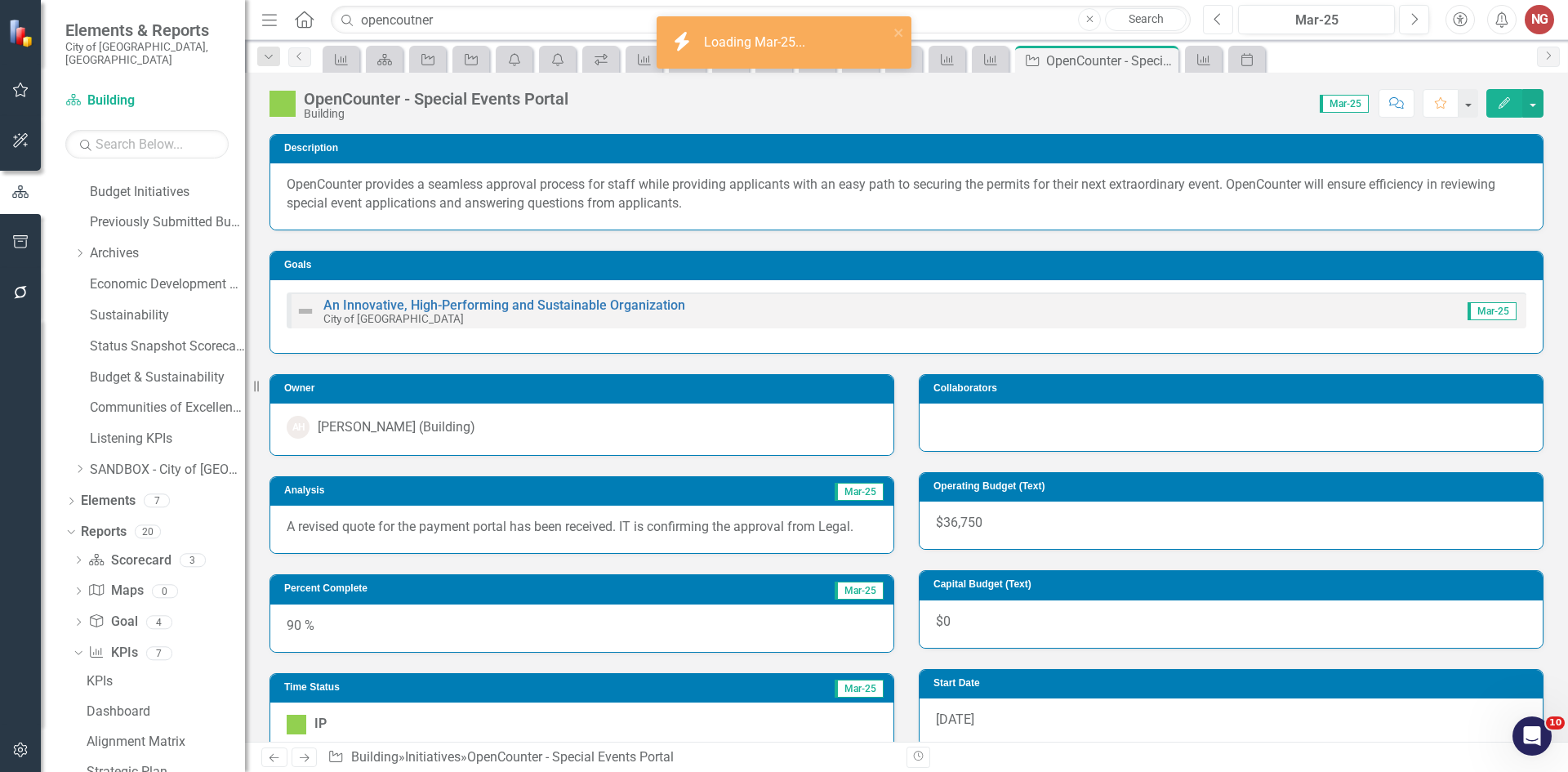
click at [1212, 17] on button "Previous" at bounding box center [1218, 19] width 30 height 29
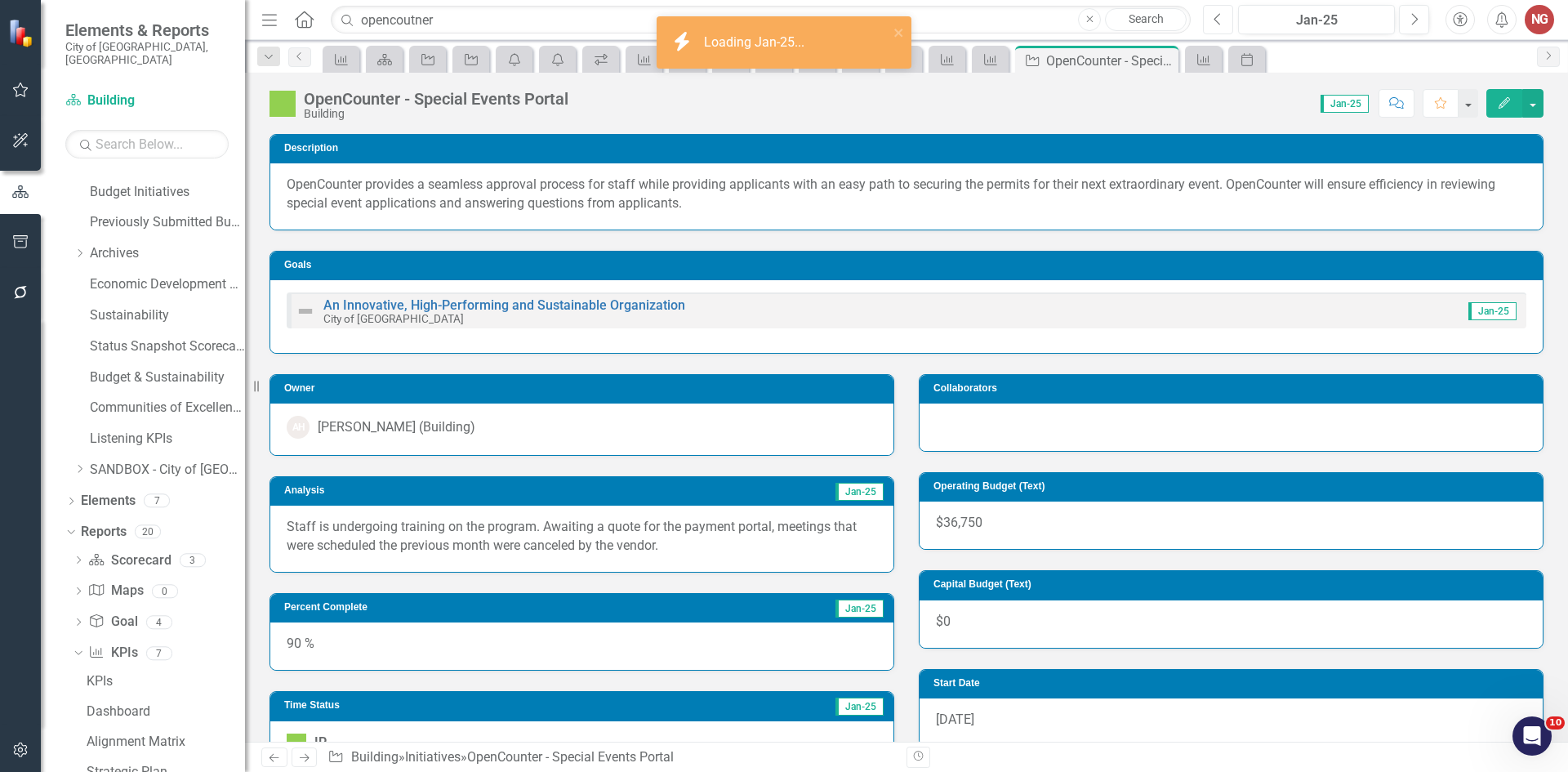
click at [1212, 17] on button "Previous" at bounding box center [1218, 19] width 30 height 29
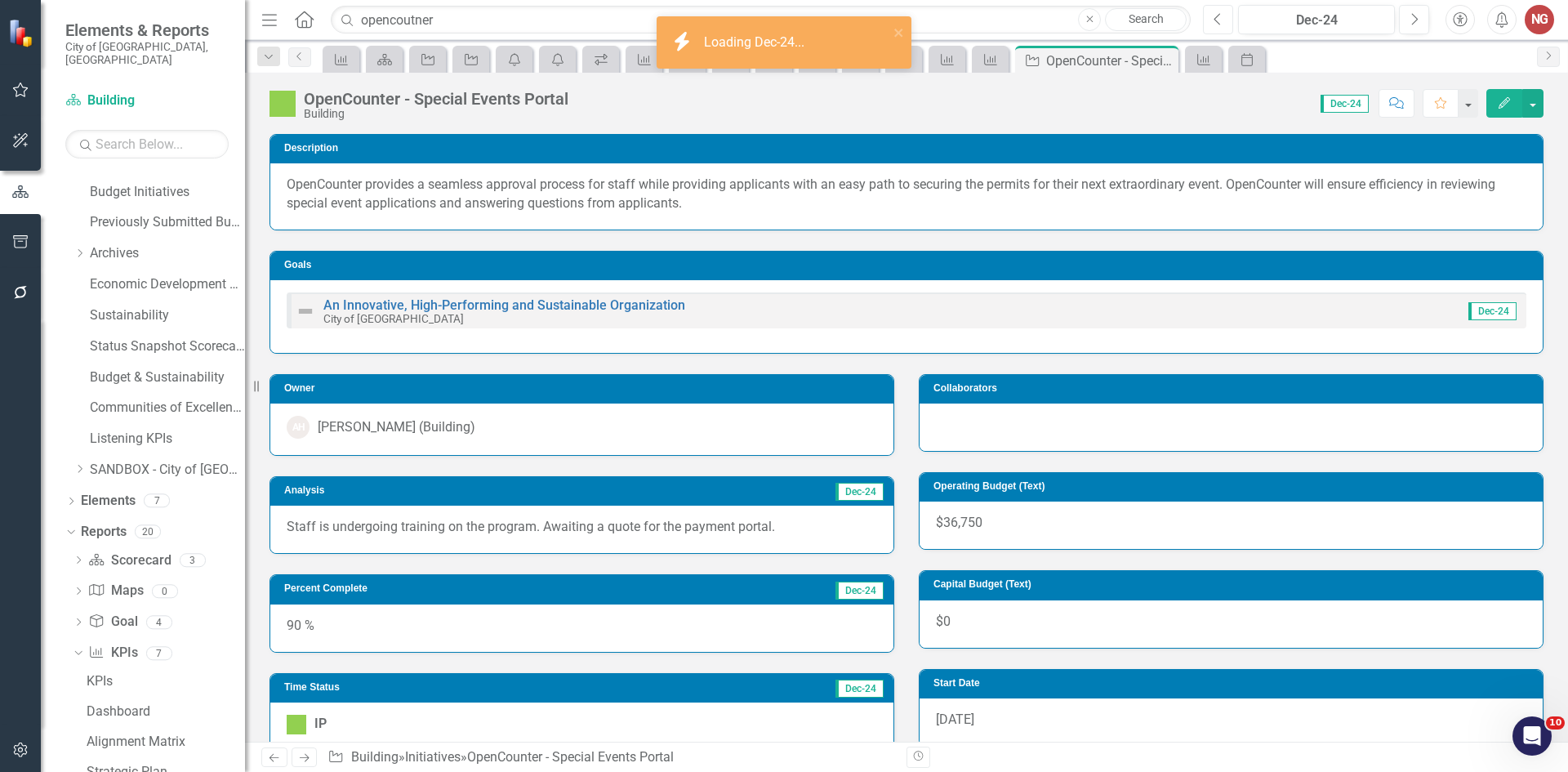
click at [1212, 17] on button "Previous" at bounding box center [1218, 19] width 30 height 29
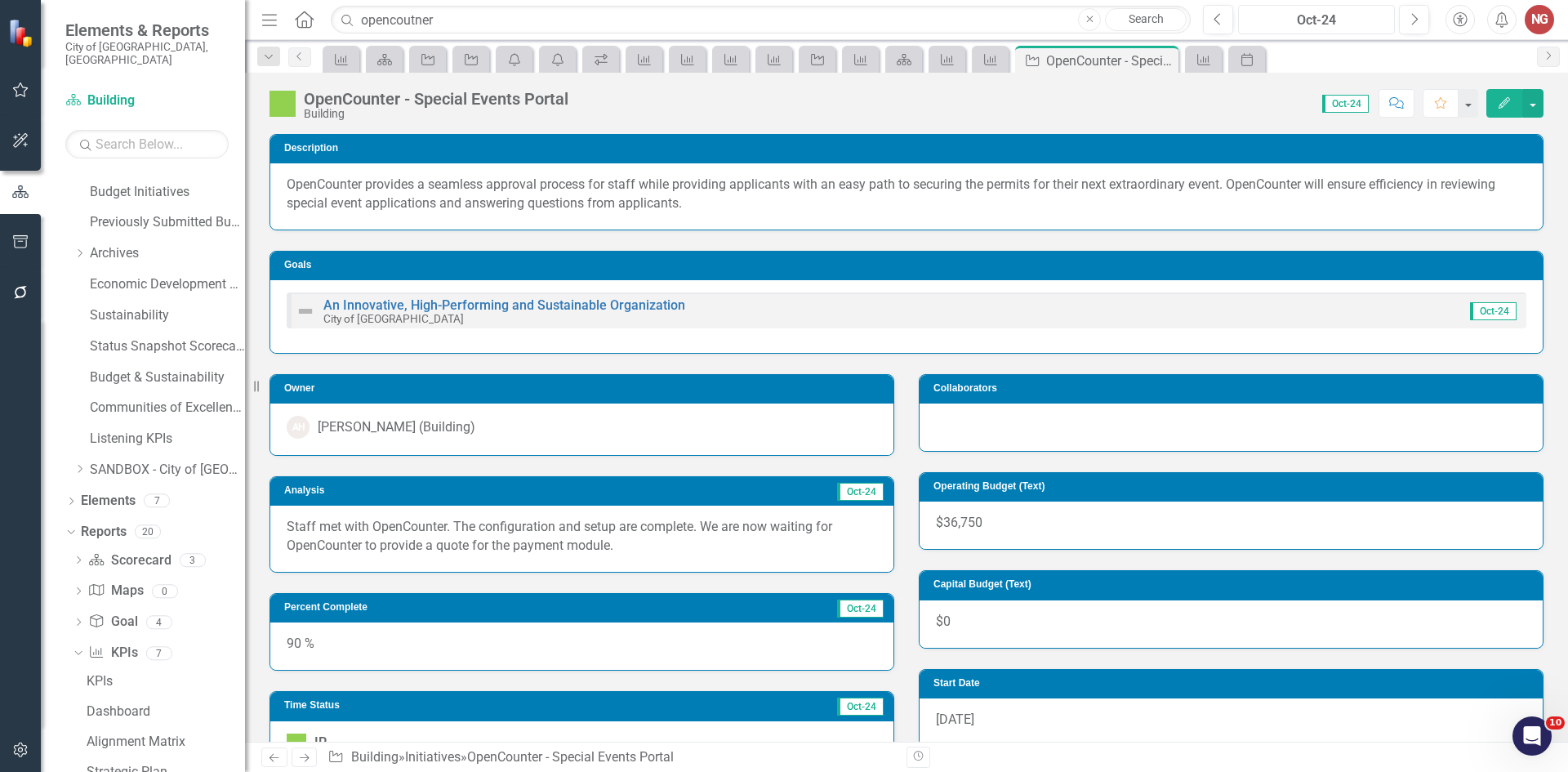
click at [1326, 19] on div "Oct-24" at bounding box center [1317, 20] width 146 height 19
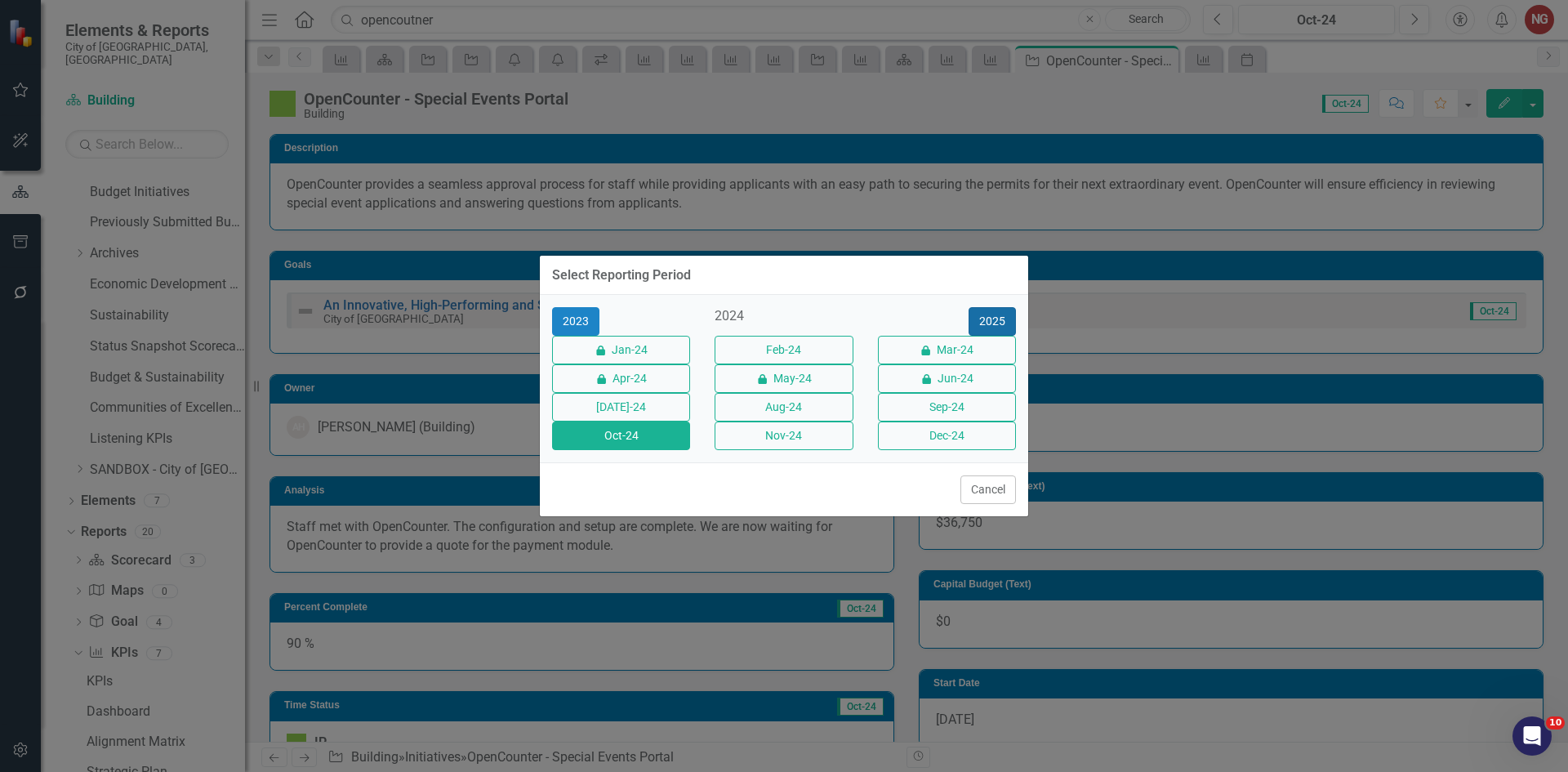
click at [988, 307] on button "2025" at bounding box center [992, 321] width 48 height 28
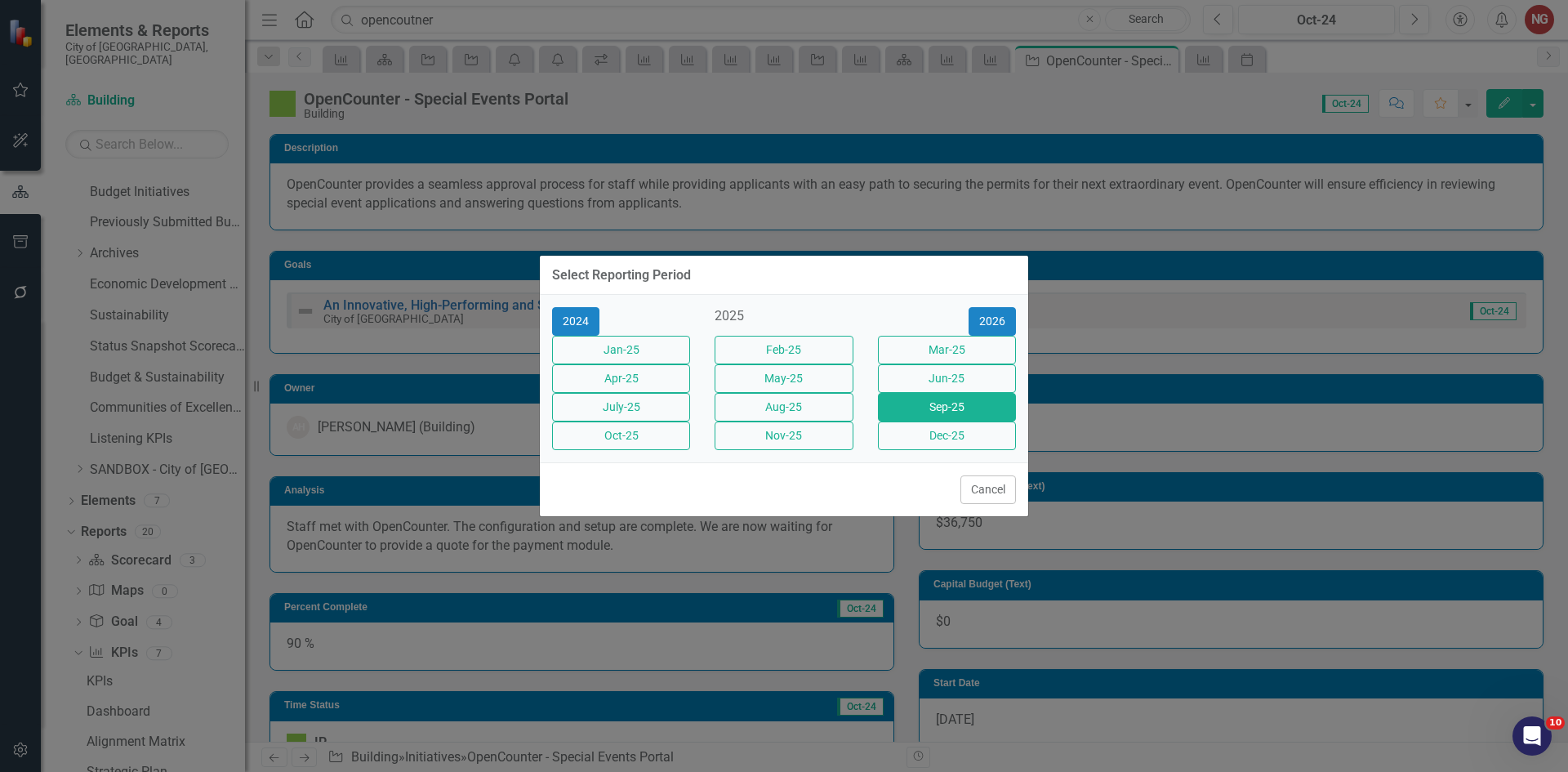
click at [925, 410] on button "Sep-25" at bounding box center [947, 406] width 138 height 28
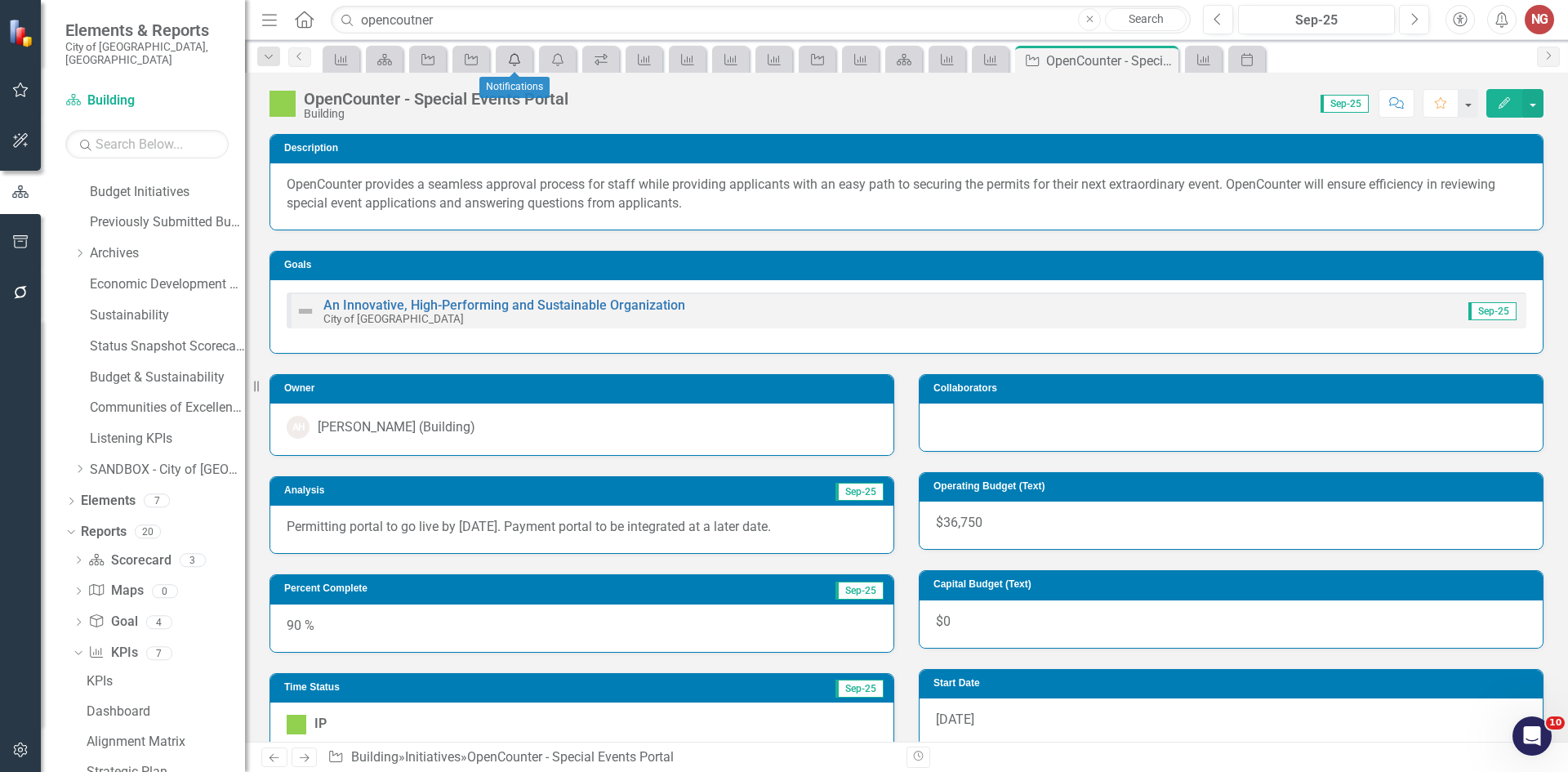
click at [518, 54] on icon "Notifications" at bounding box center [514, 59] width 16 height 13
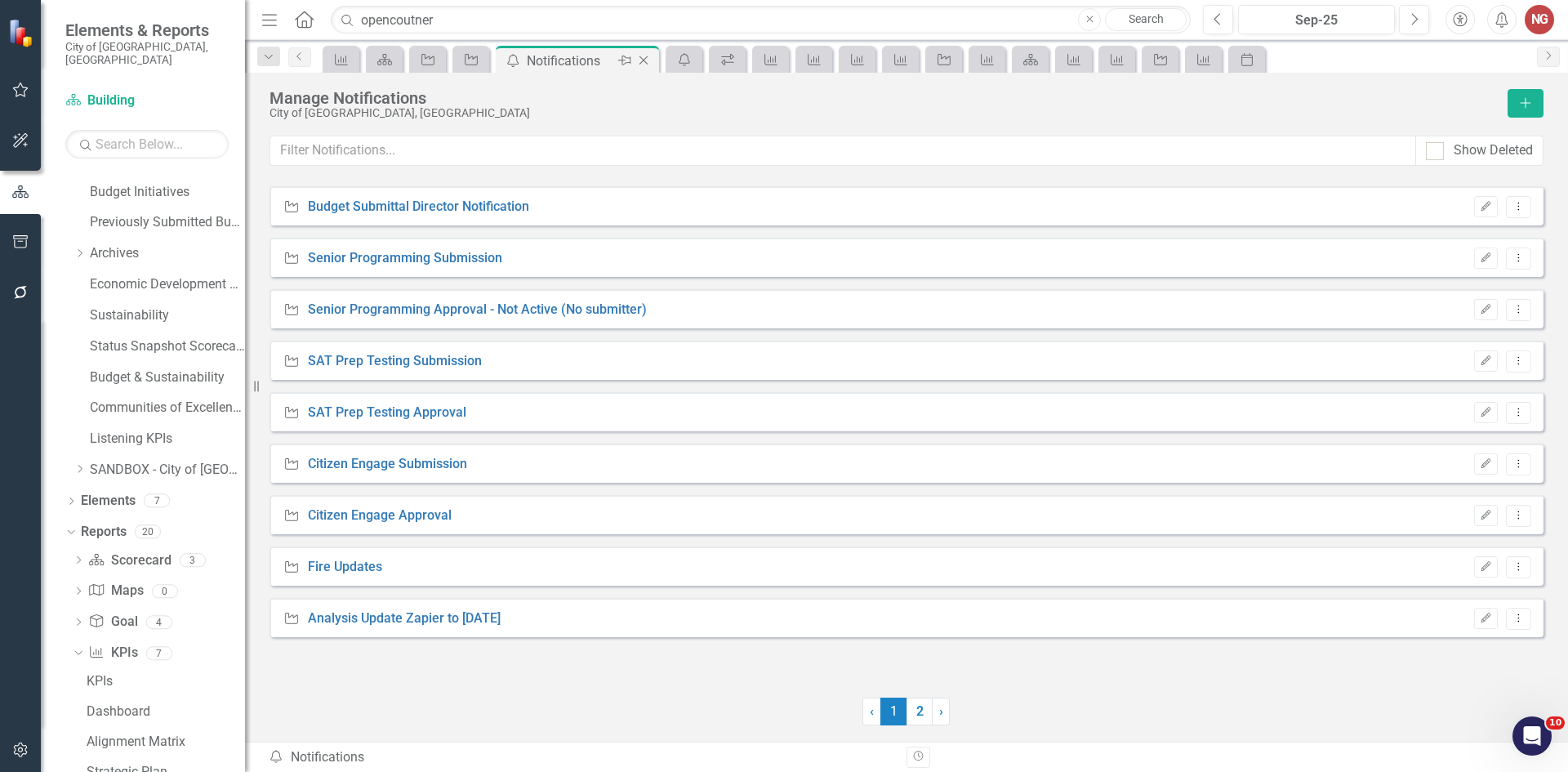
click at [641, 59] on icon "Close" at bounding box center [643, 60] width 16 height 13
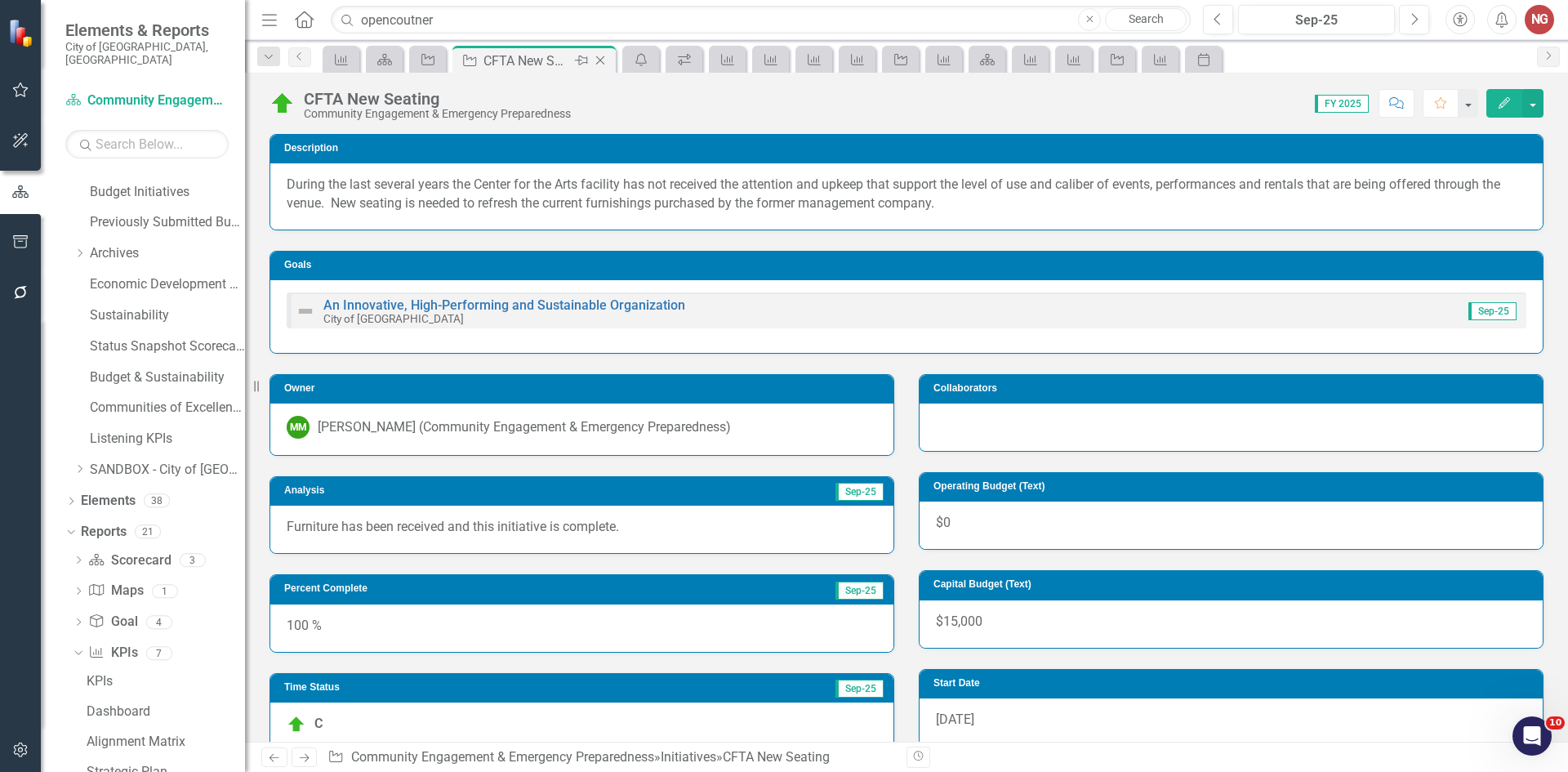
click at [602, 62] on icon "Close" at bounding box center [600, 60] width 16 height 13
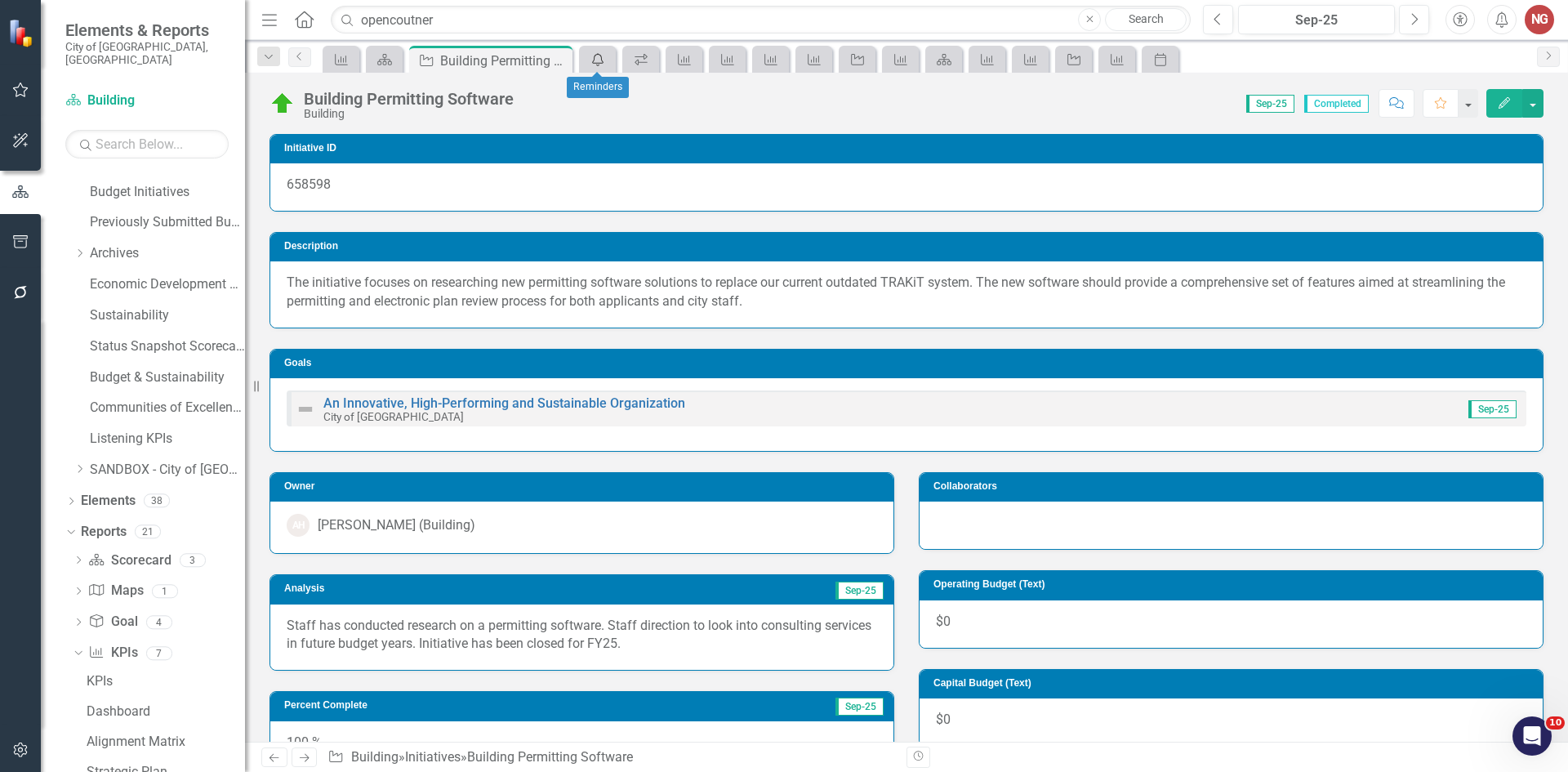
click at [606, 60] on icon "Send Reminders" at bounding box center [598, 59] width 16 height 13
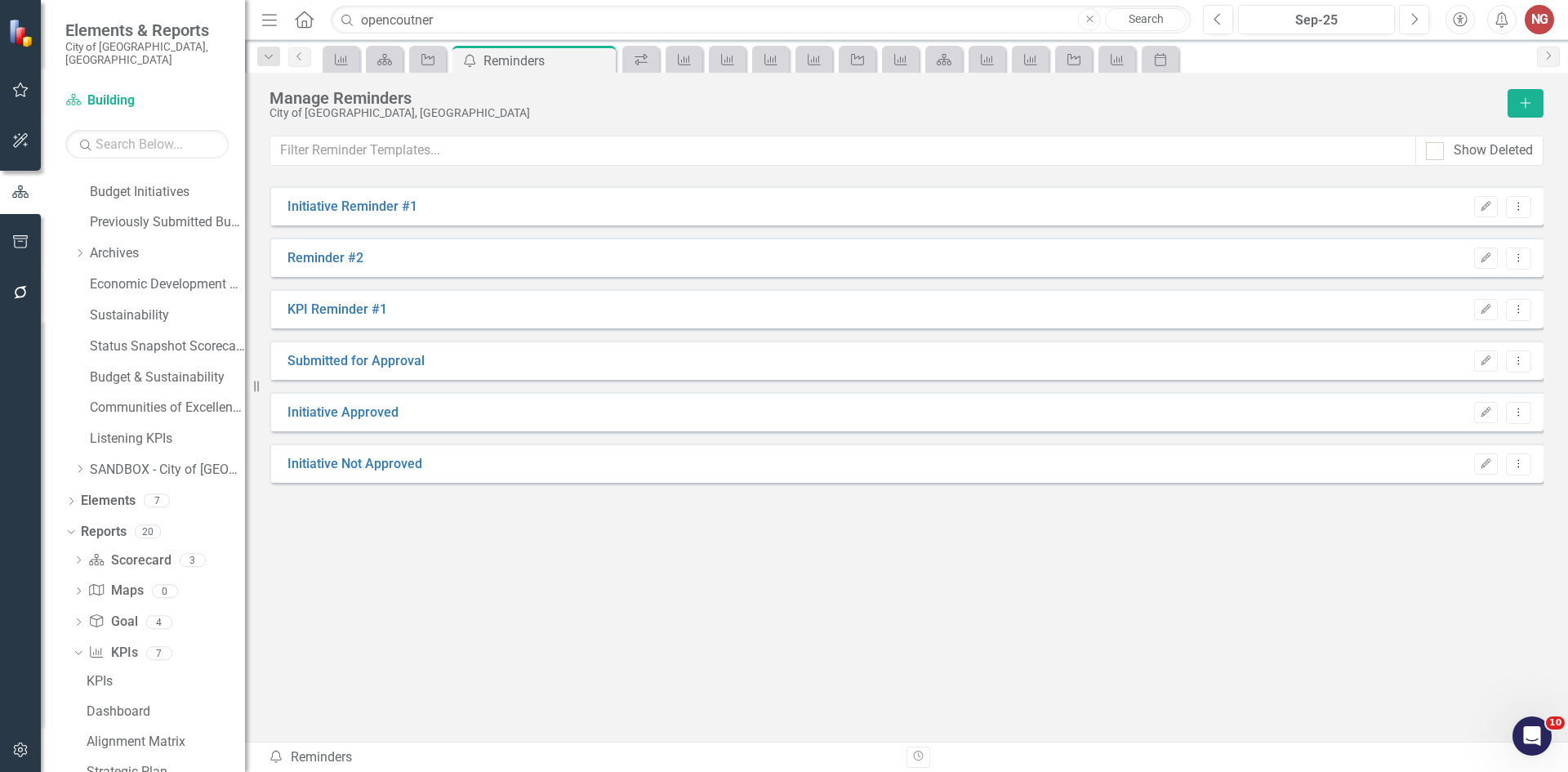
click at [0, 0] on icon "Close" at bounding box center [0, 0] width 0 height 0
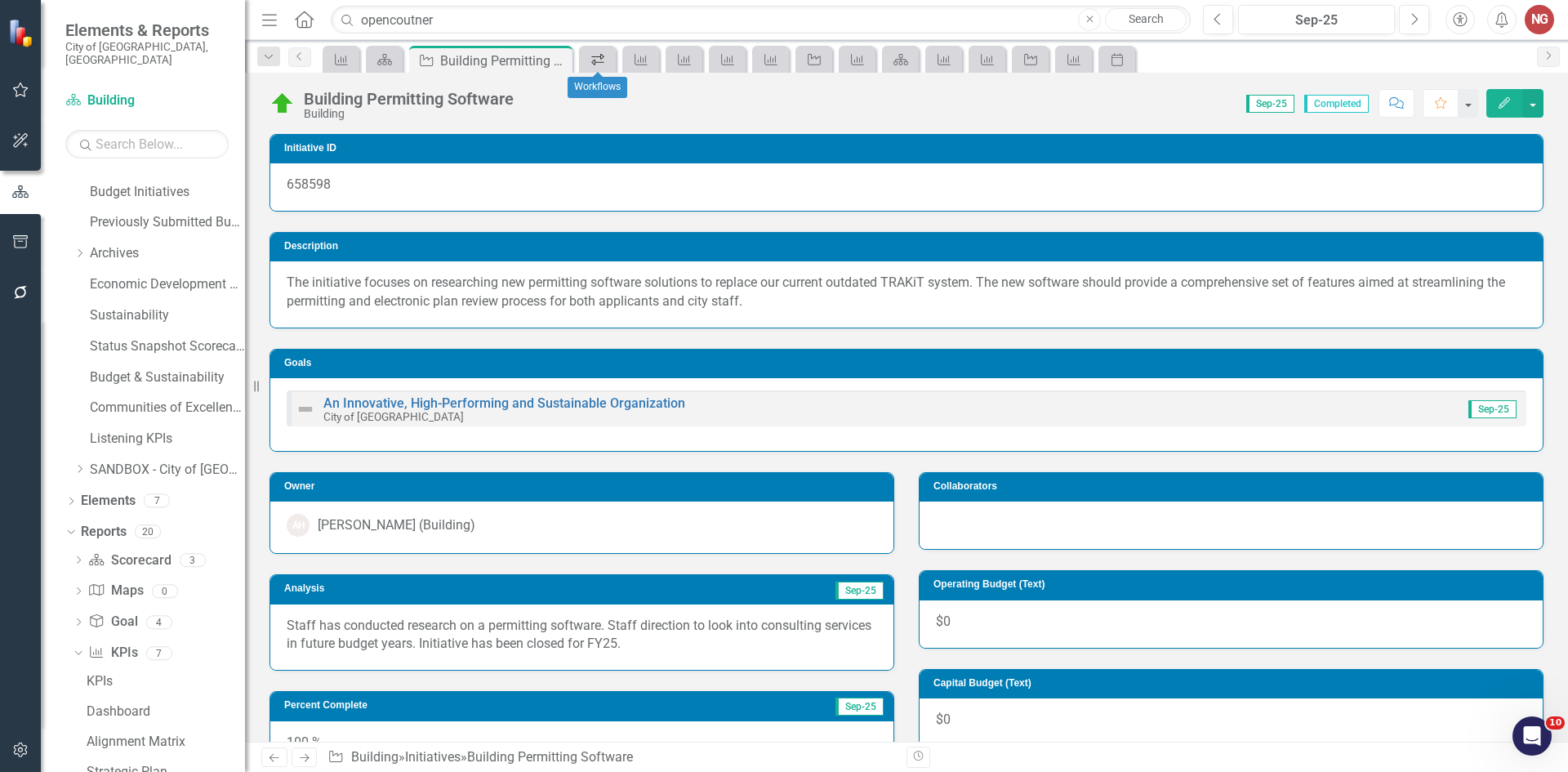
click at [608, 55] on link "Workflows" at bounding box center [597, 59] width 28 height 20
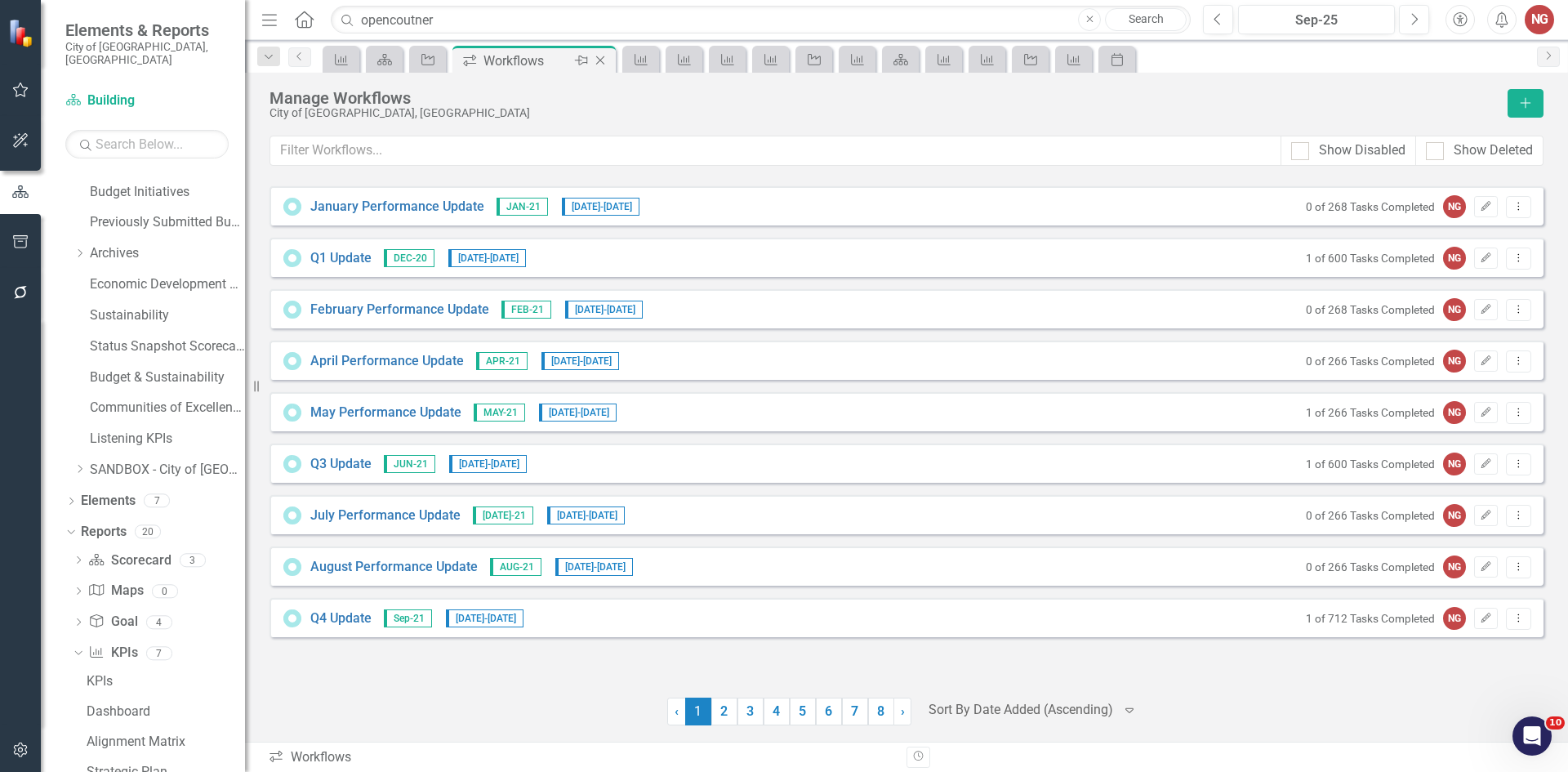
click at [604, 59] on icon "Close" at bounding box center [600, 60] width 16 height 13
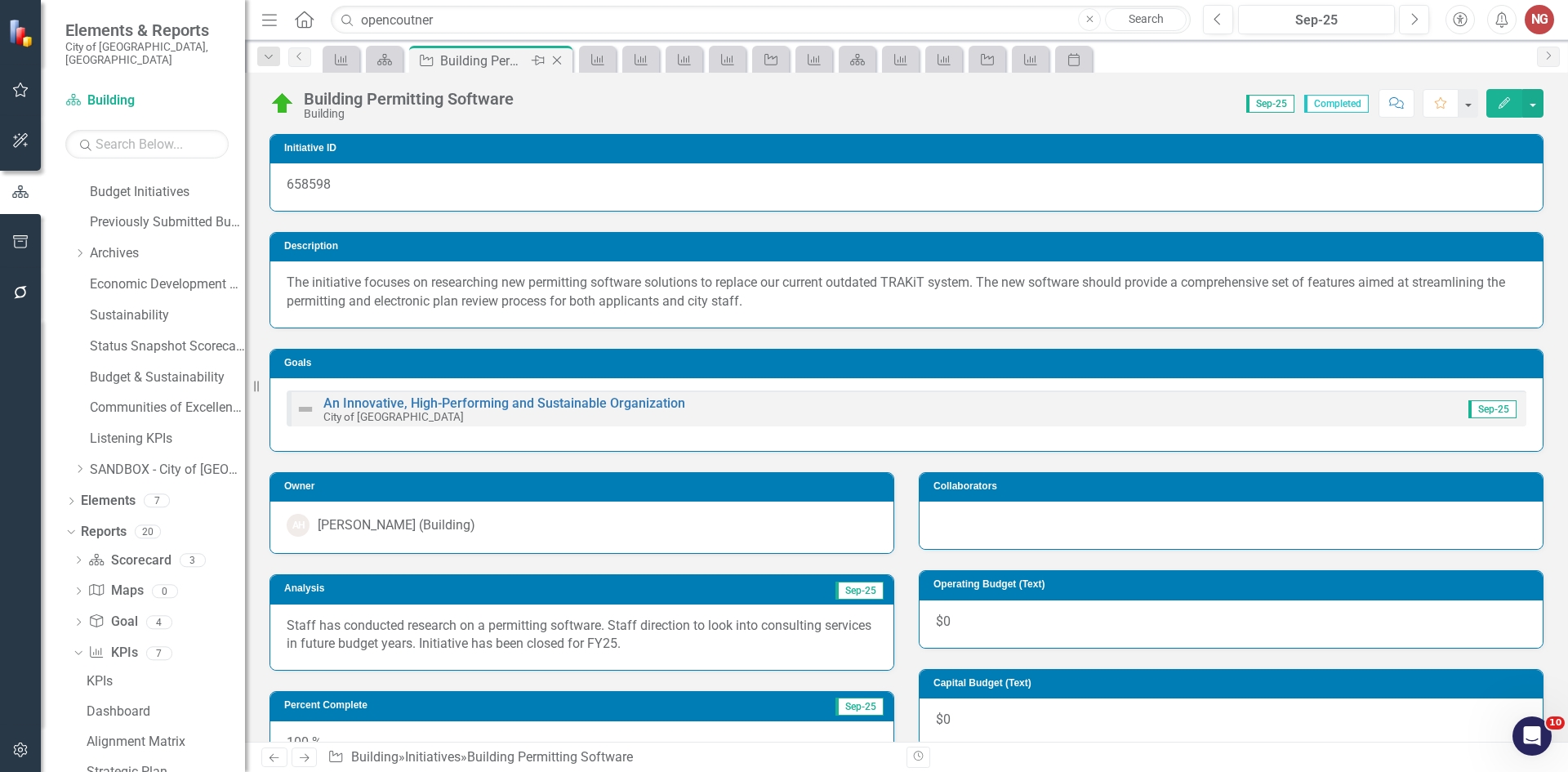
click at [559, 59] on icon at bounding box center [557, 60] width 9 height 9
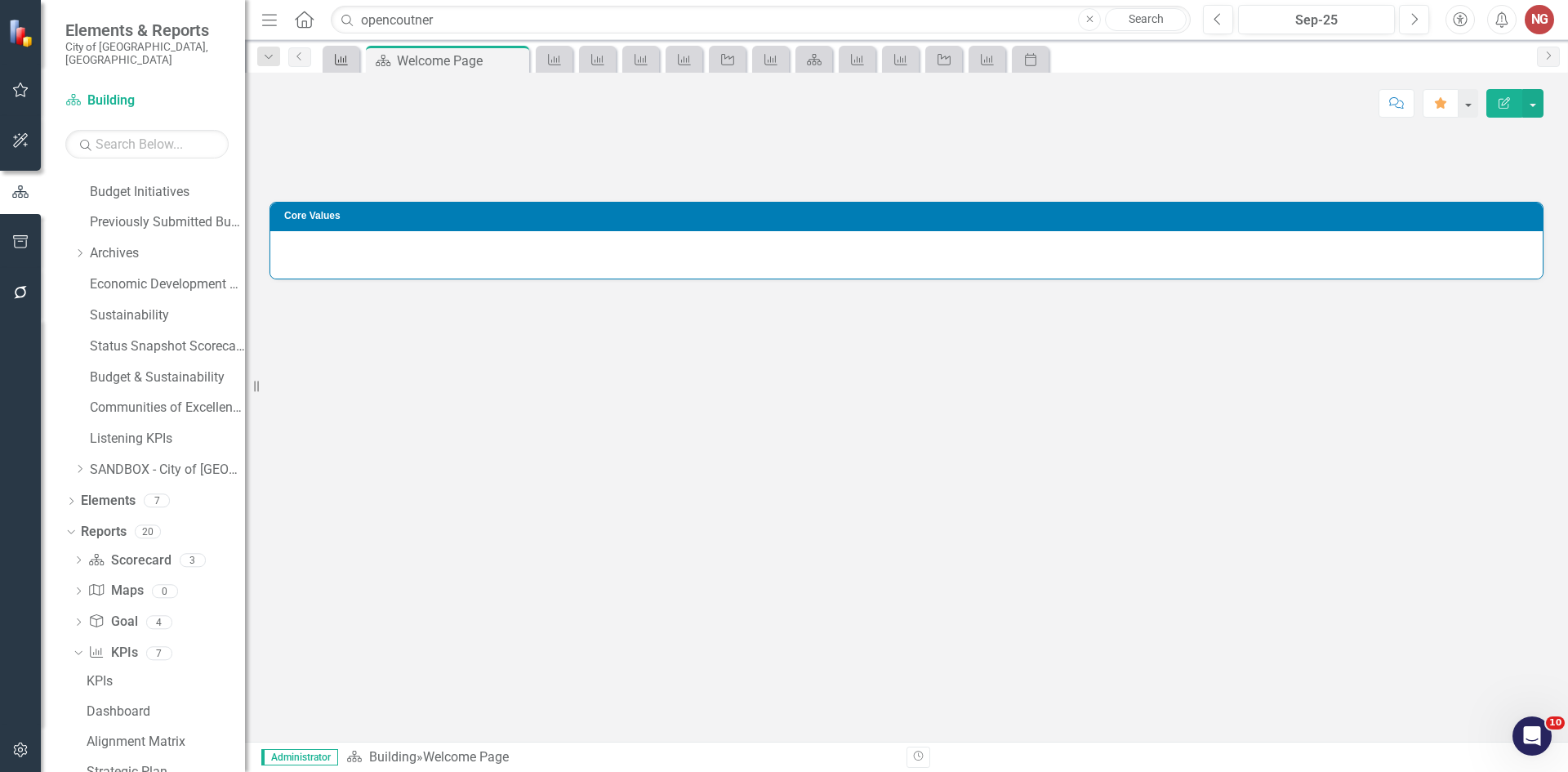
click at [343, 66] on div "KPI" at bounding box center [339, 59] width 23 height 20
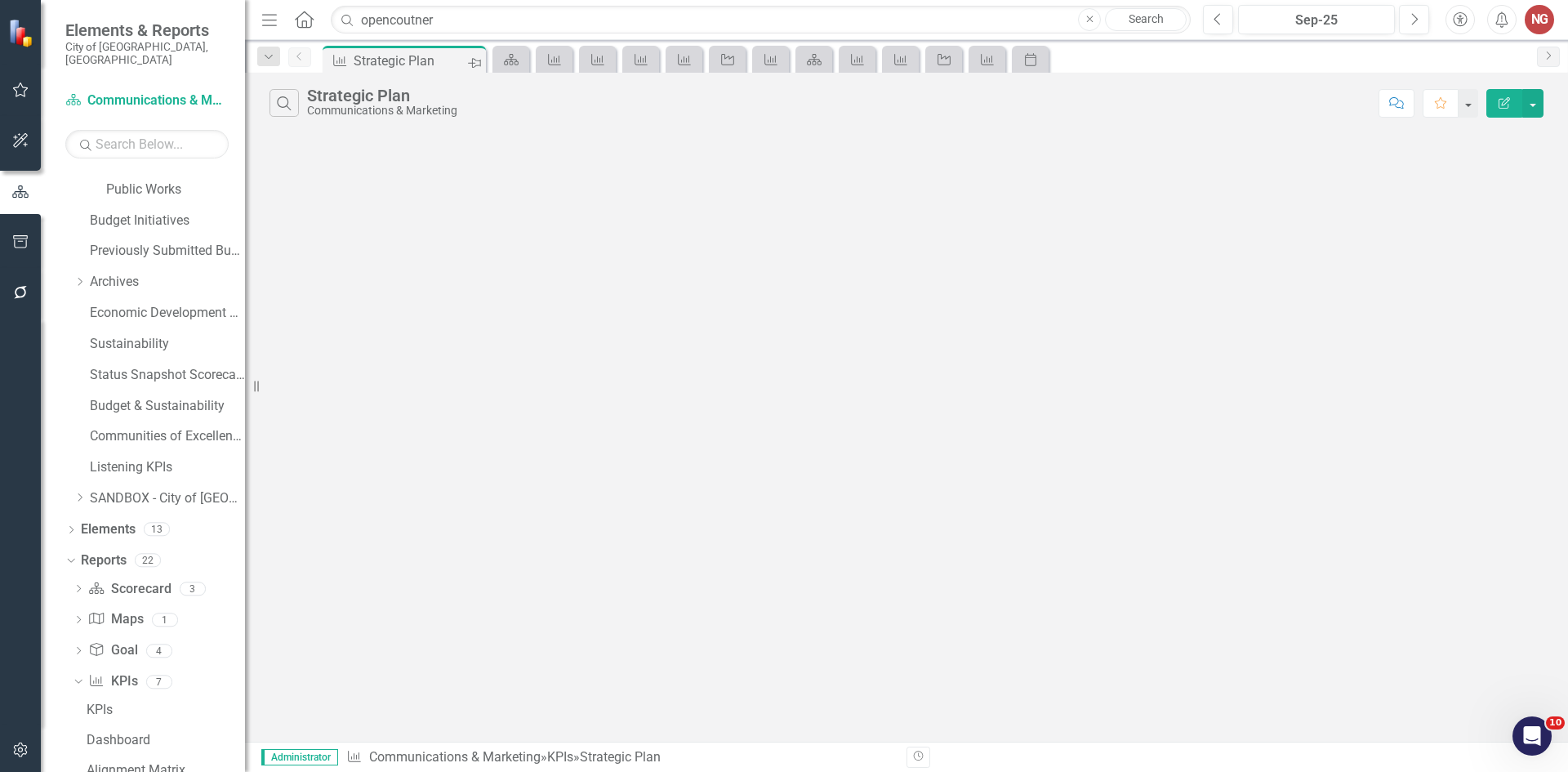
scroll to position [549, 0]
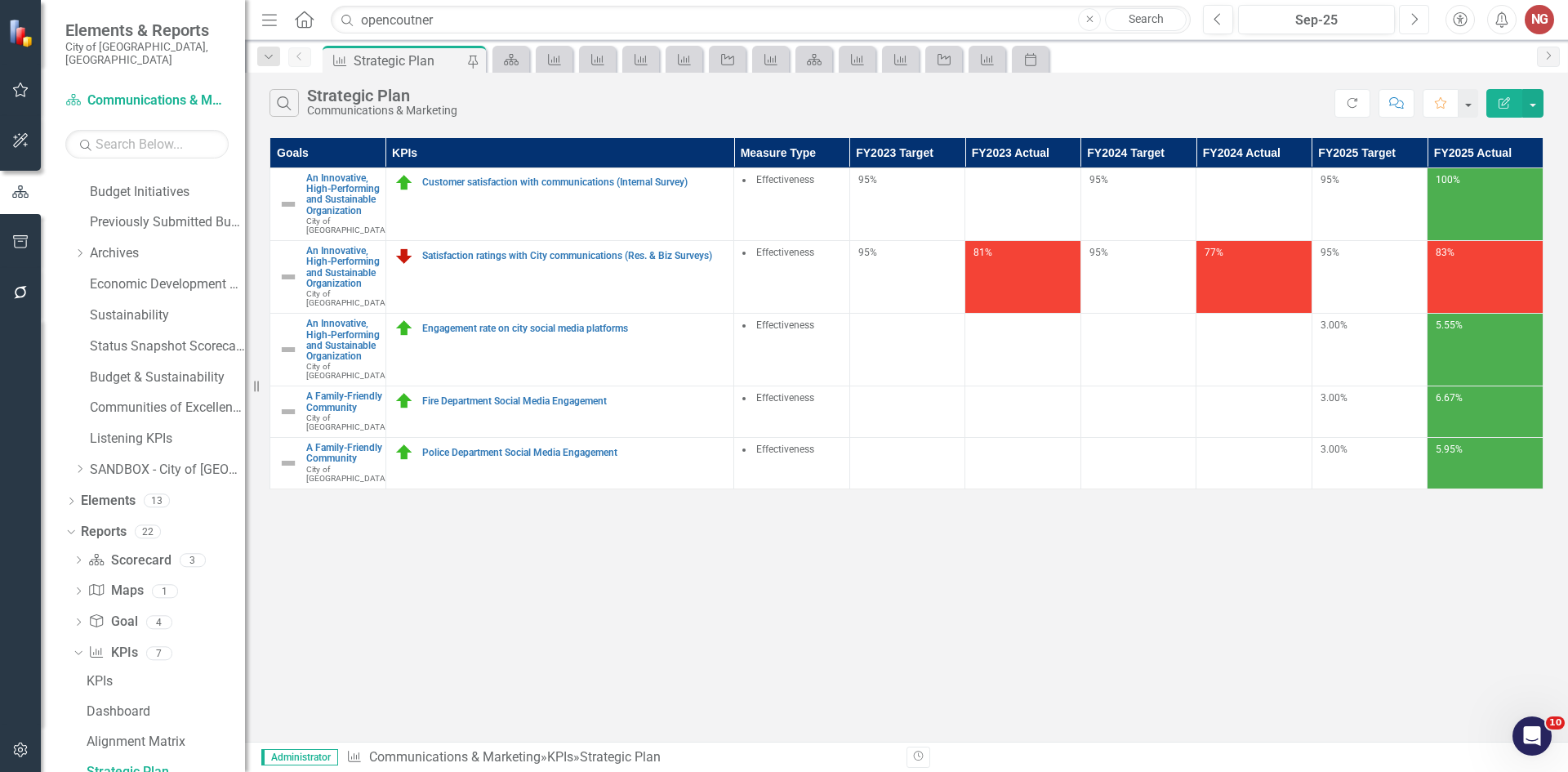
click at [1408, 12] on button "Next" at bounding box center [1414, 19] width 30 height 29
click at [508, 61] on icon "Scorecard" at bounding box center [511, 59] width 16 height 13
